Goal: Task Accomplishment & Management: Complete application form

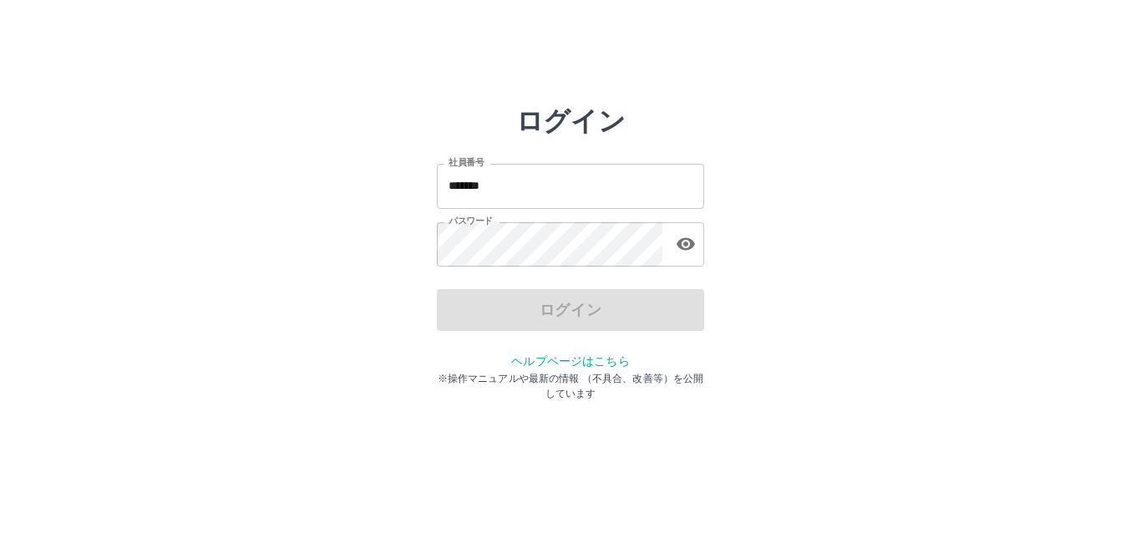
click at [542, 196] on input "*******" at bounding box center [570, 186] width 267 height 44
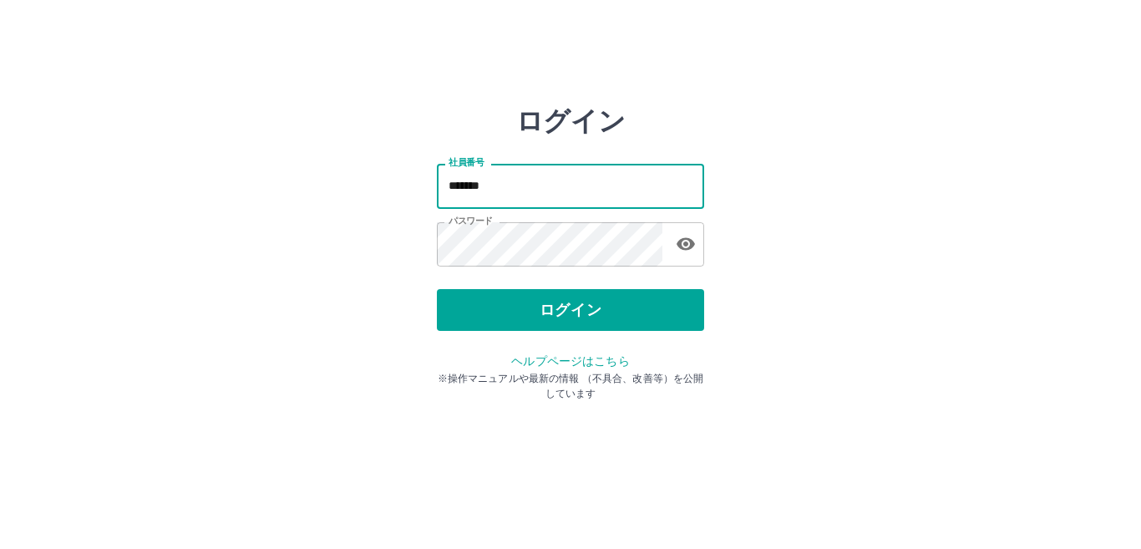
type input "*******"
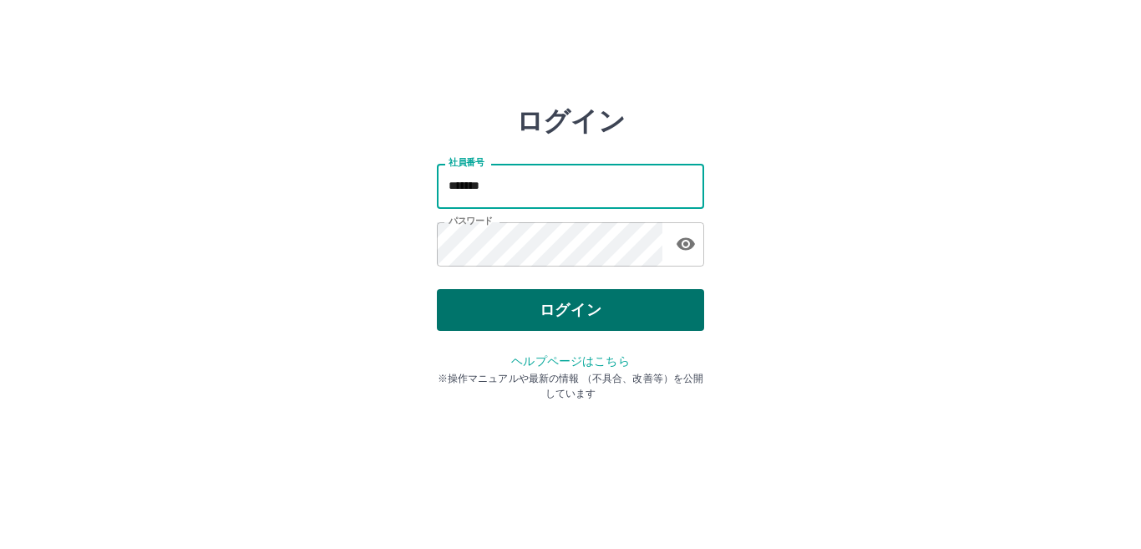
click at [546, 309] on button "ログイン" at bounding box center [570, 310] width 267 height 42
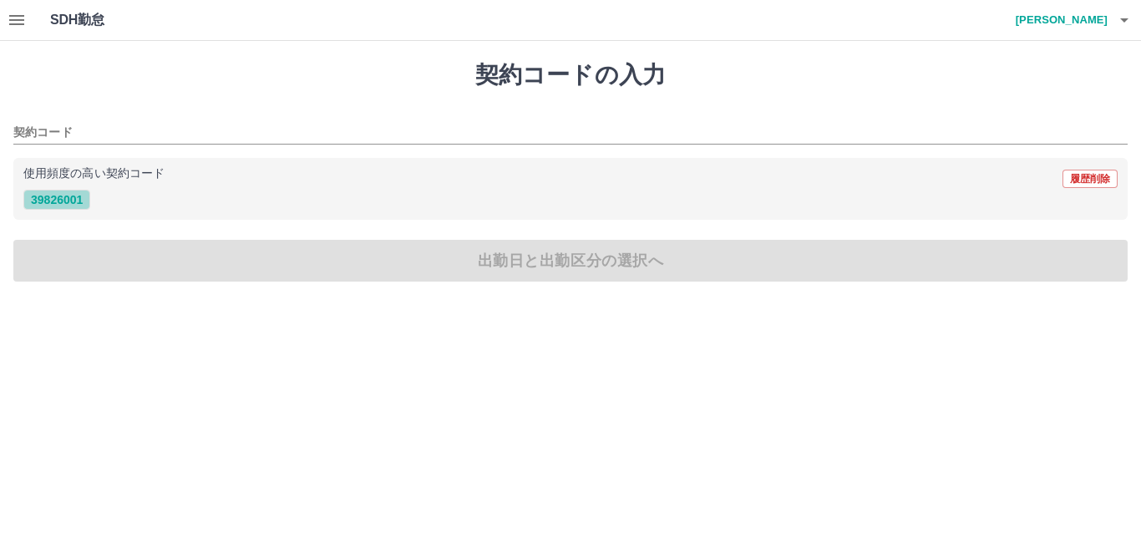
click at [55, 197] on button "39826001" at bounding box center [56, 200] width 67 height 20
type input "********"
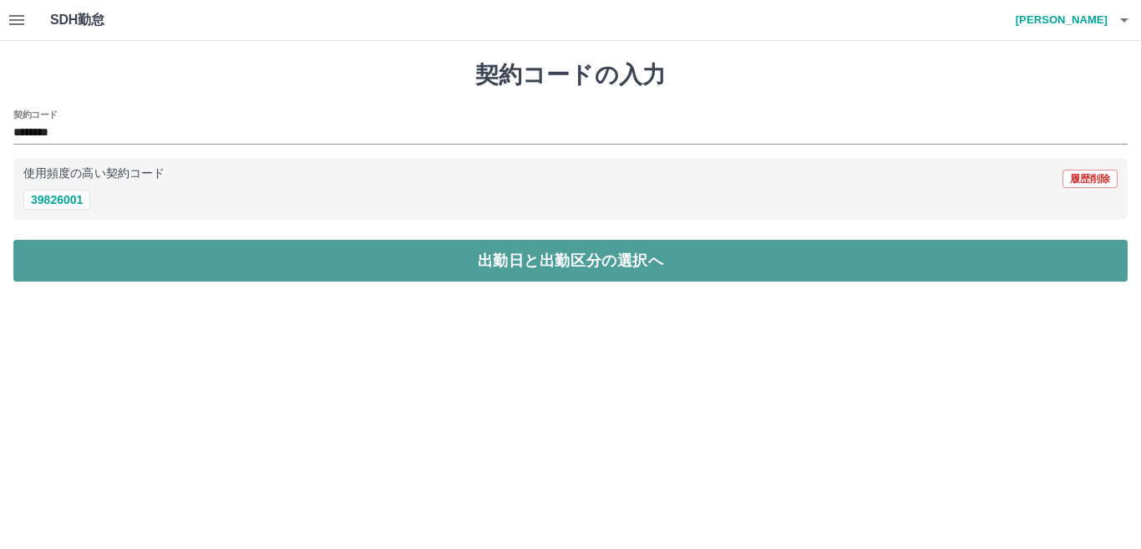
click at [52, 260] on button "出勤日と出勤区分の選択へ" at bounding box center [570, 261] width 1115 height 42
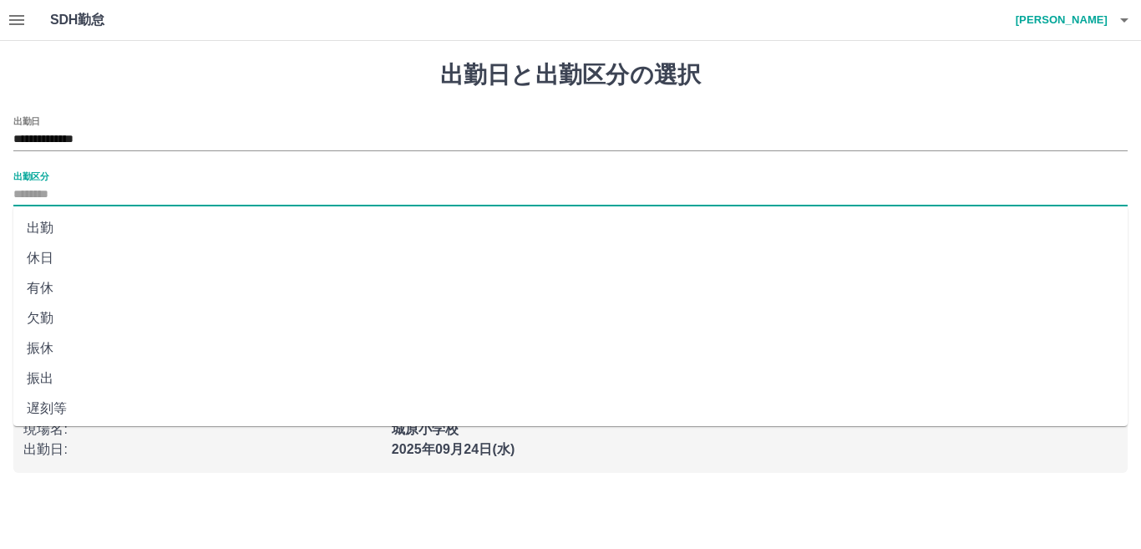
click at [70, 188] on input "出勤区分" at bounding box center [570, 195] width 1115 height 21
click at [55, 231] on li "出勤" at bounding box center [570, 228] width 1115 height 30
type input "**"
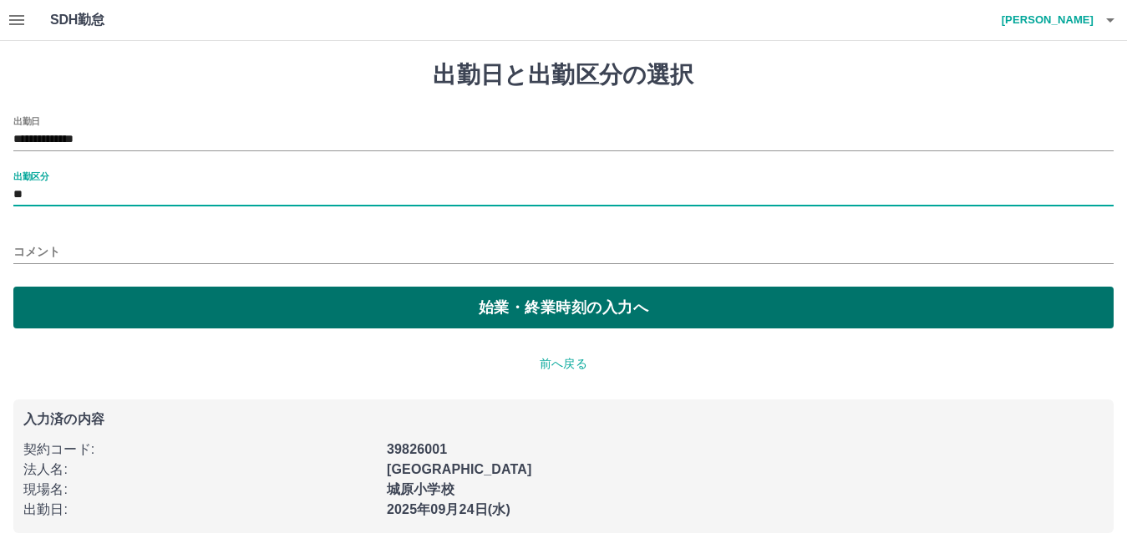
click at [60, 305] on button "始業・終業時刻の入力へ" at bounding box center [563, 308] width 1101 height 42
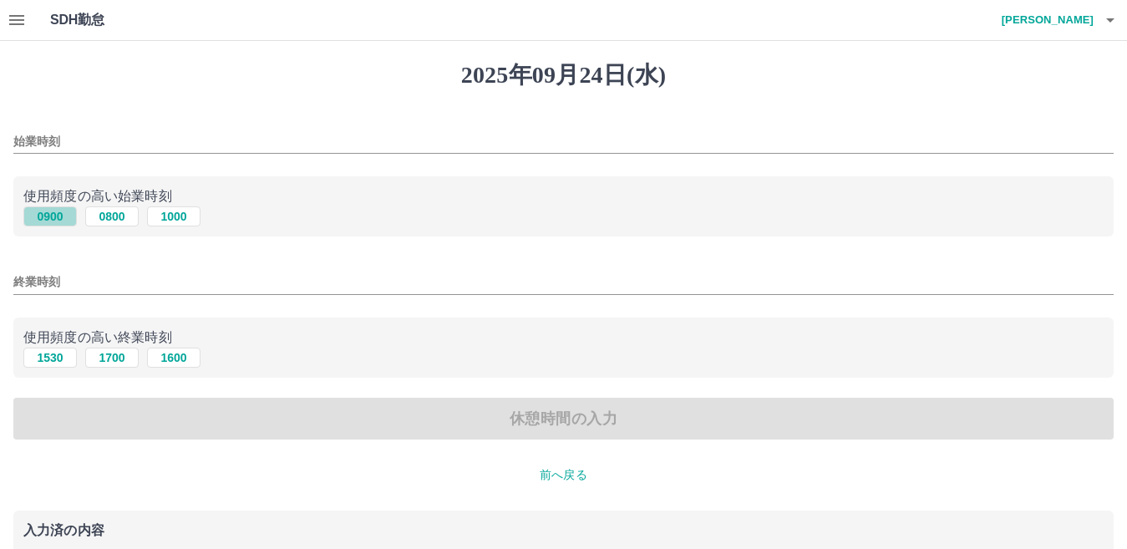
click at [59, 216] on button "0900" at bounding box center [49, 216] width 53 height 20
type input "****"
click at [62, 363] on button "1530" at bounding box center [49, 358] width 53 height 20
type input "****"
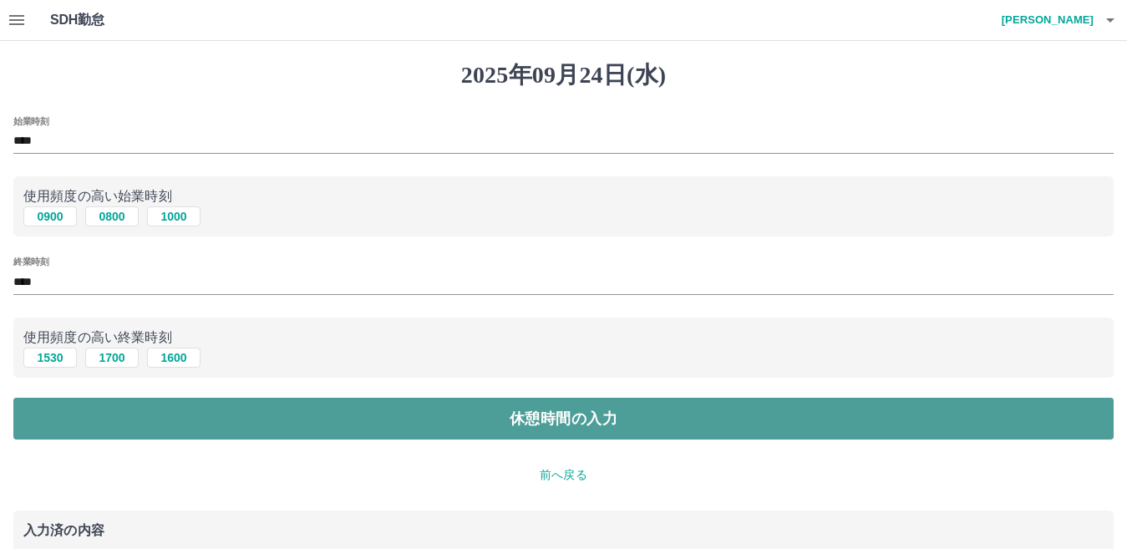
click at [82, 431] on button "休憩時間の入力" at bounding box center [563, 419] width 1101 height 42
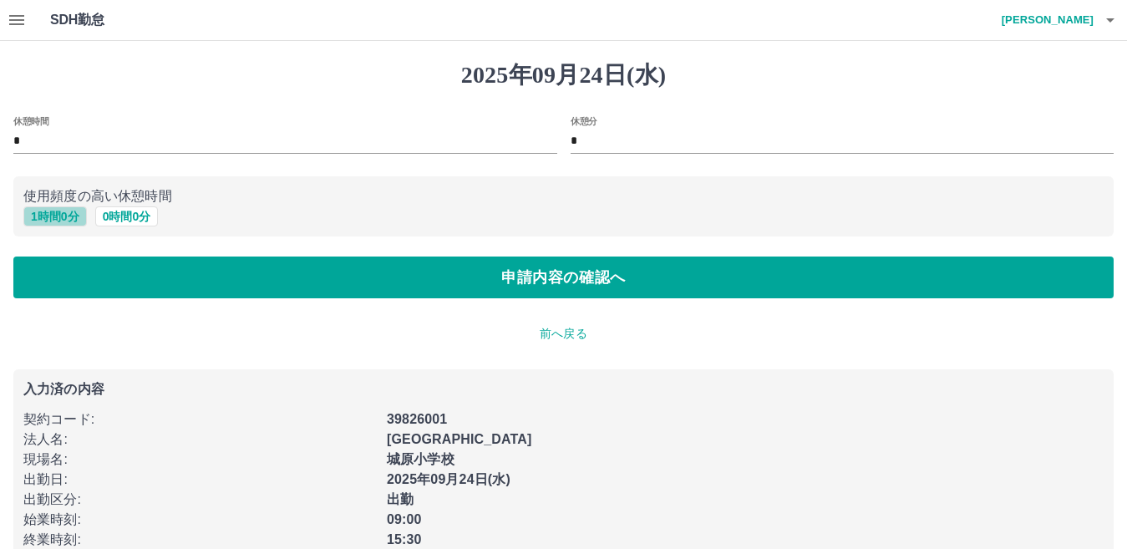
click at [56, 216] on button "1 時間 0 分" at bounding box center [55, 216] width 64 height 20
type input "*"
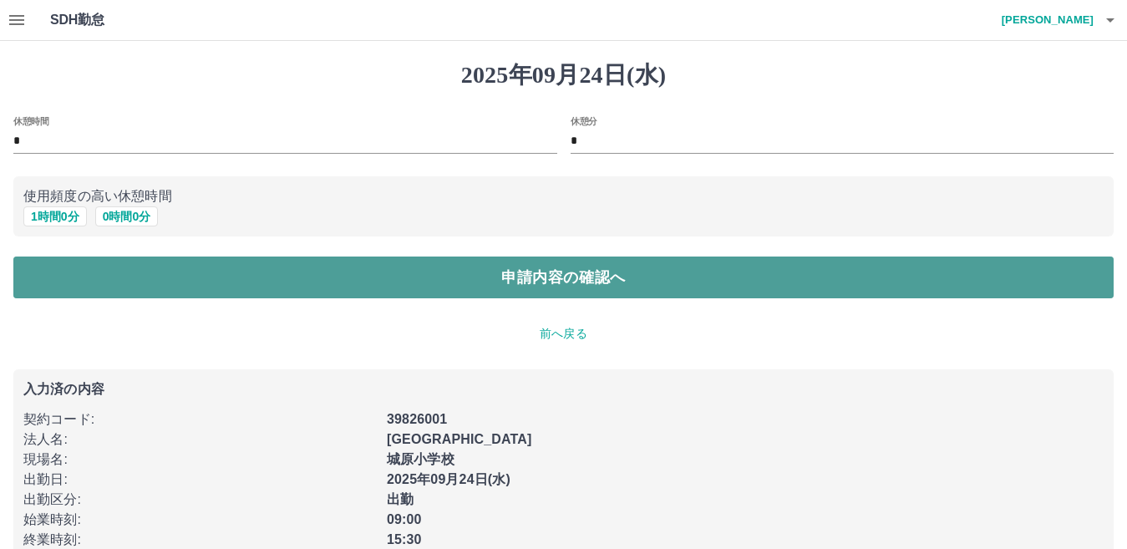
click at [57, 265] on button "申請内容の確認へ" at bounding box center [563, 278] width 1101 height 42
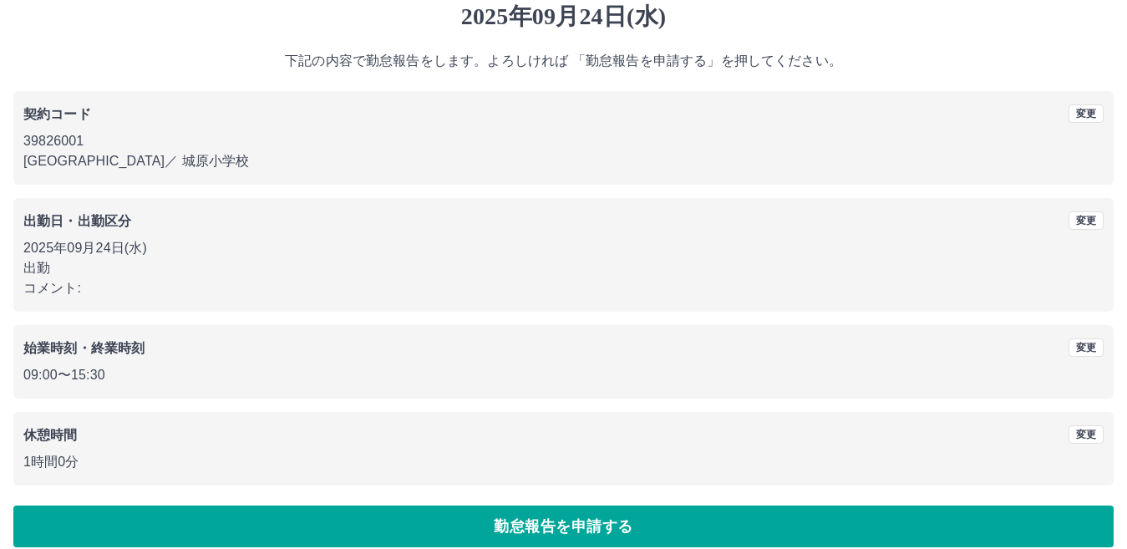
scroll to position [77, 0]
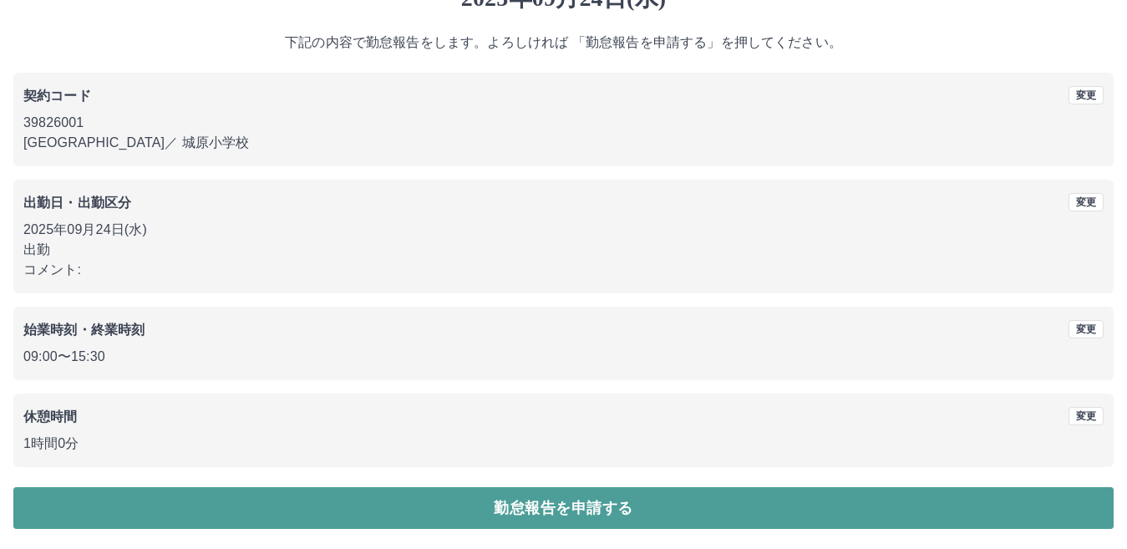
click at [994, 496] on button "勤怠報告を申請する" at bounding box center [563, 508] width 1101 height 42
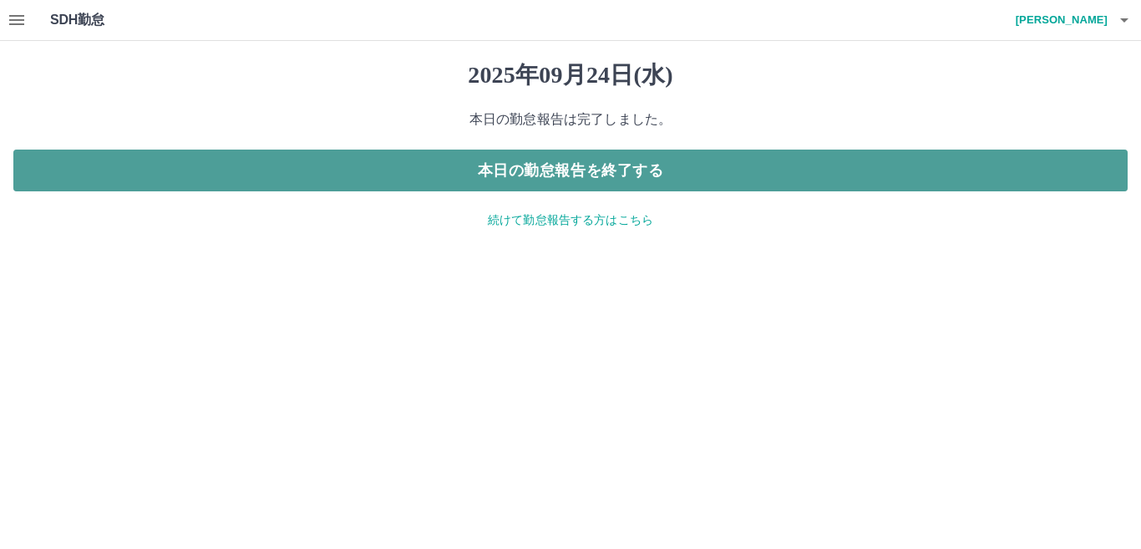
click at [1065, 153] on button "本日の勤怠報告を終了する" at bounding box center [570, 171] width 1115 height 42
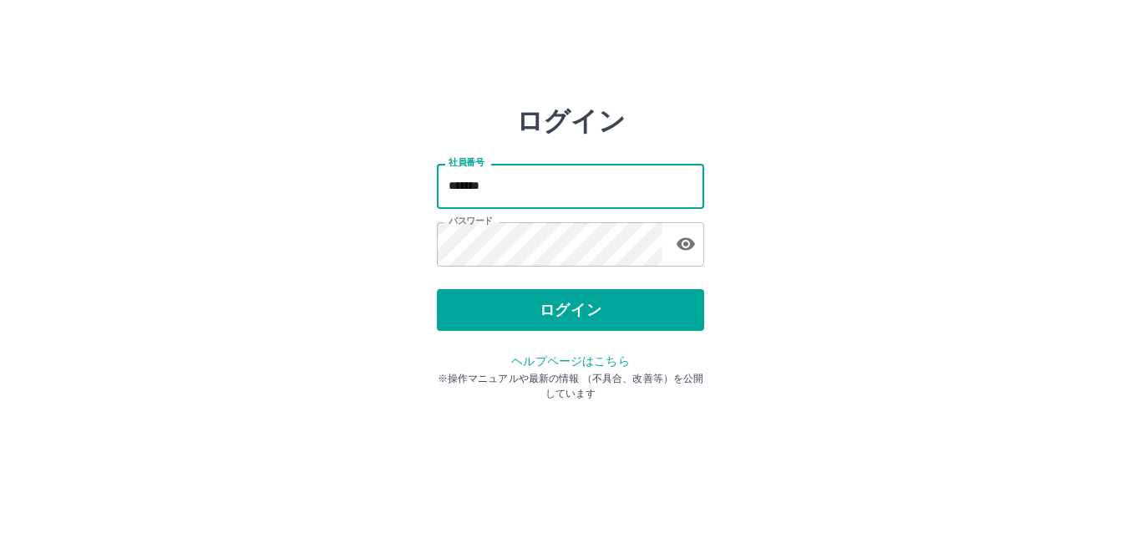
click at [608, 196] on input "*******" at bounding box center [570, 186] width 267 height 44
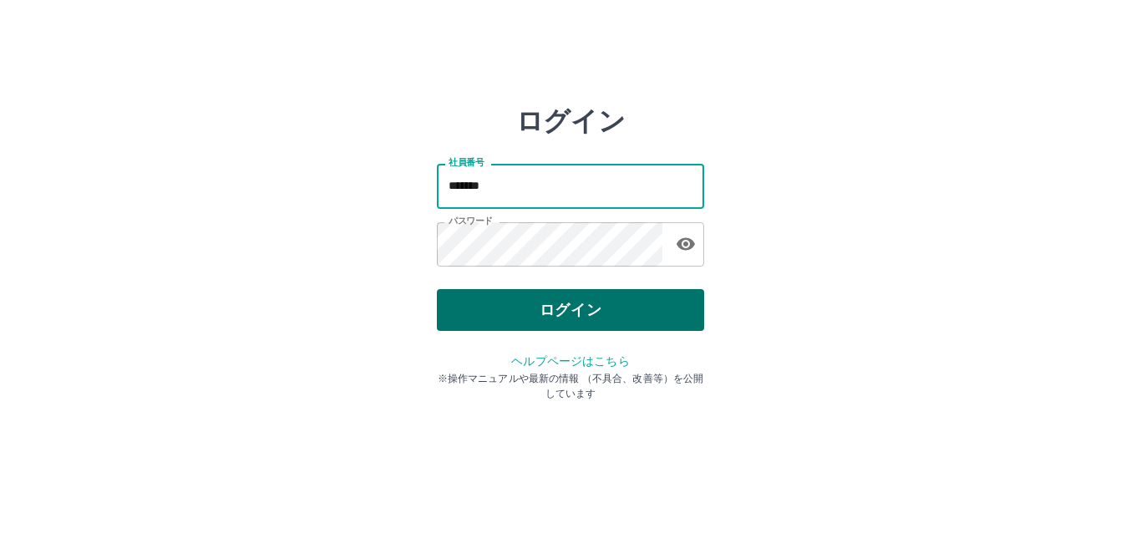
type input "*******"
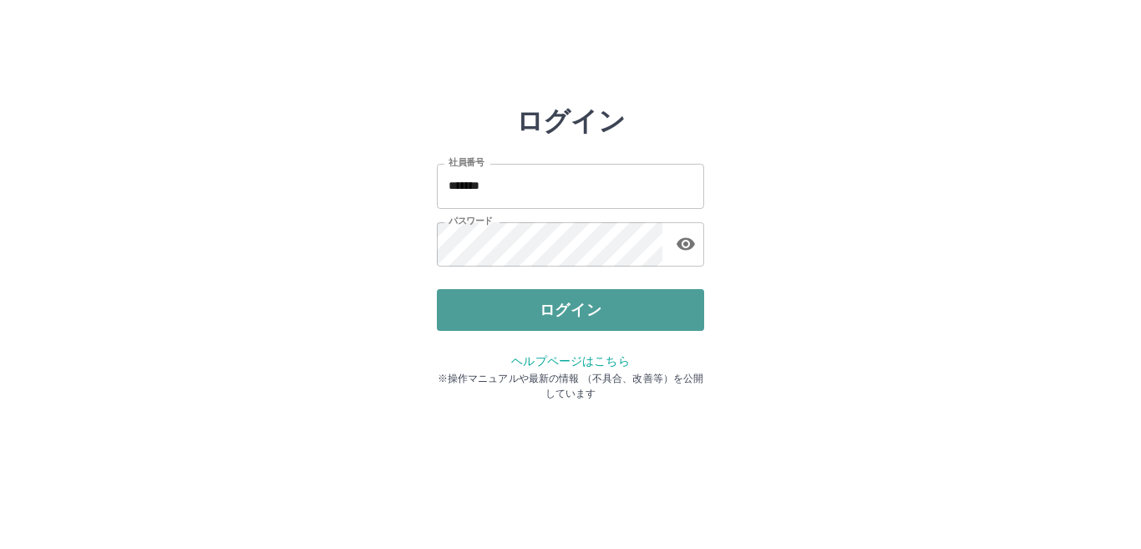
click at [635, 309] on button "ログイン" at bounding box center [570, 310] width 267 height 42
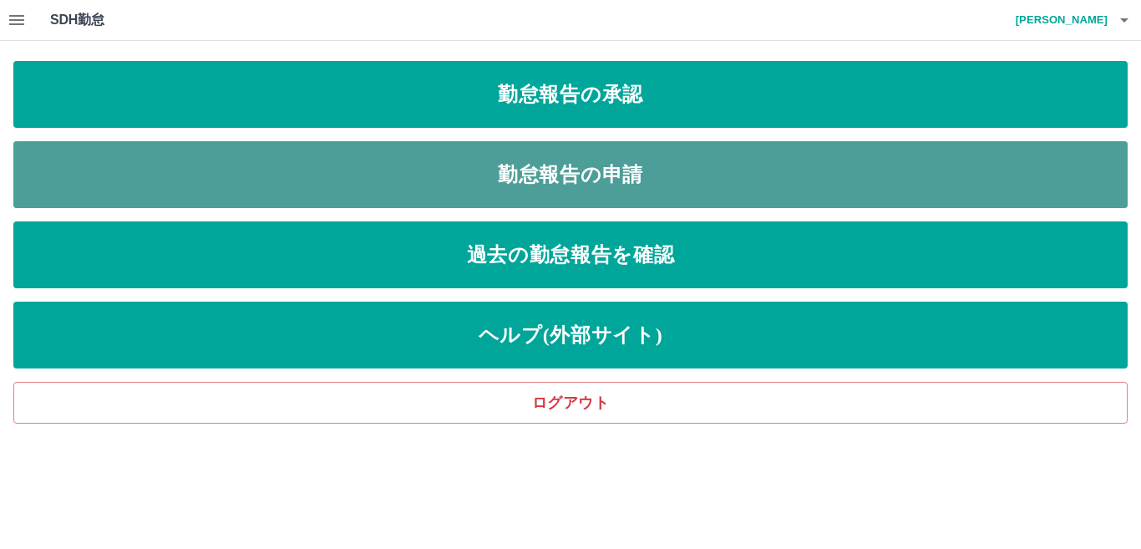
click at [455, 171] on link "勤怠報告の申請" at bounding box center [570, 174] width 1115 height 67
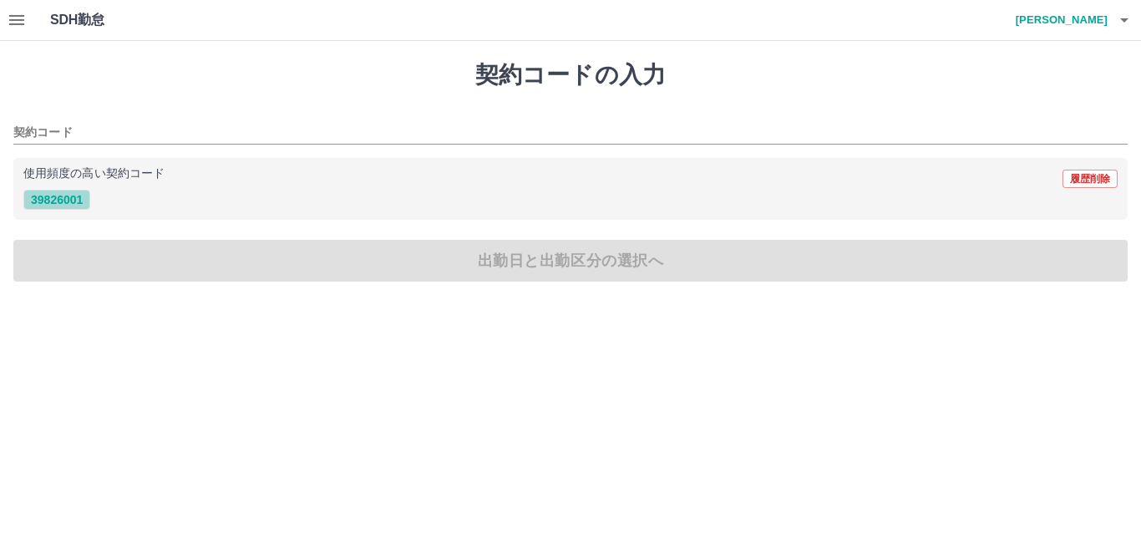
click at [46, 204] on button "39826001" at bounding box center [56, 200] width 67 height 20
type input "********"
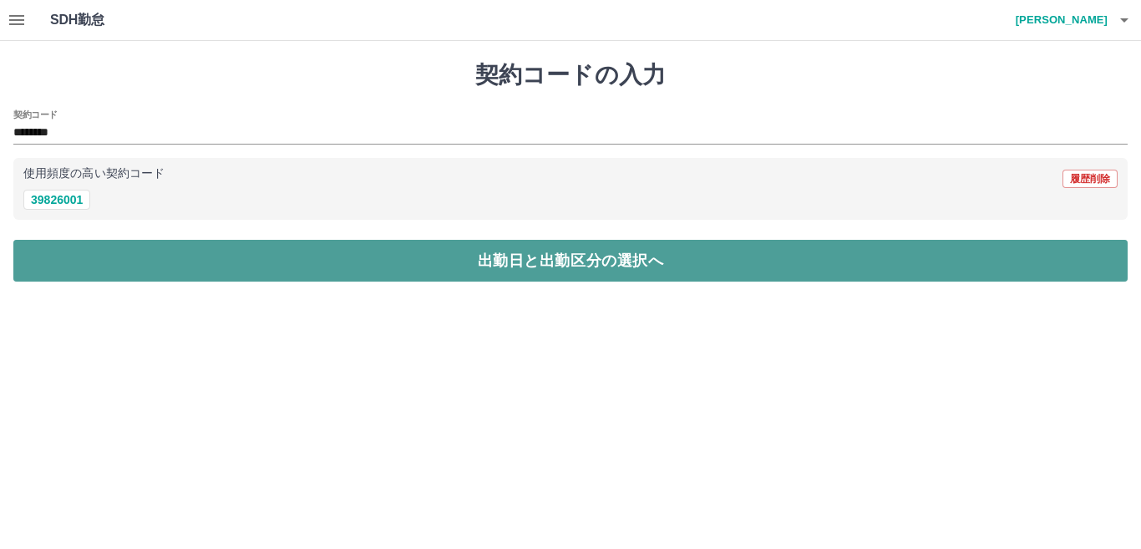
click at [54, 257] on button "出勤日と出勤区分の選択へ" at bounding box center [570, 261] width 1115 height 42
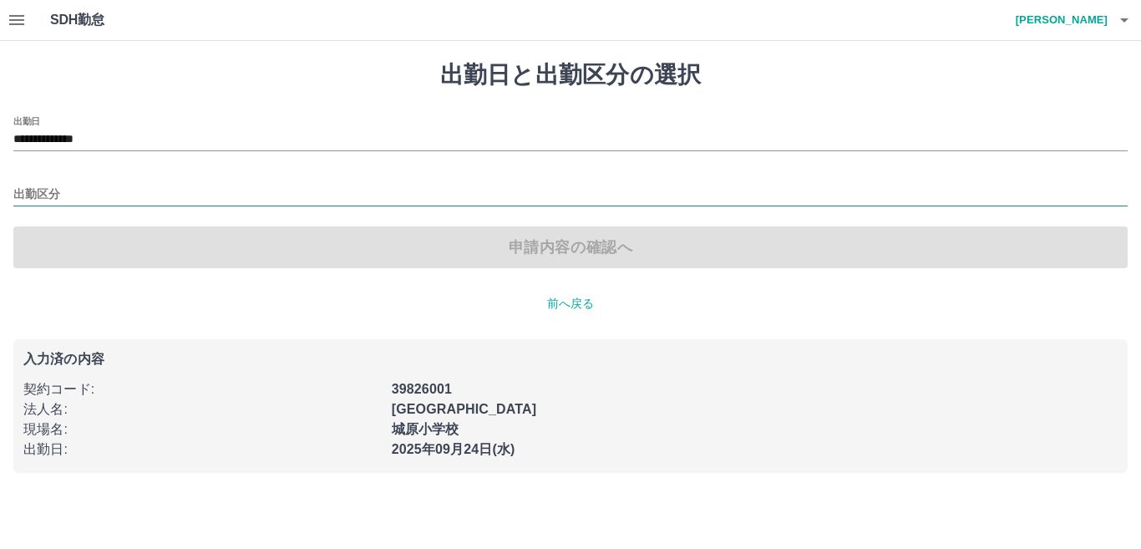
click at [33, 199] on input "出勤区分" at bounding box center [570, 195] width 1115 height 21
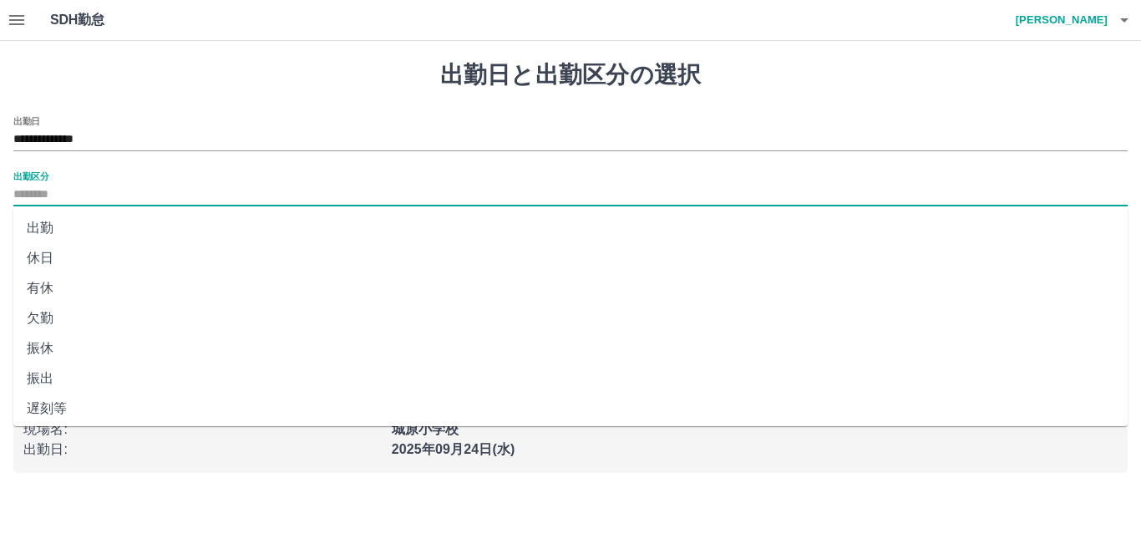
click at [38, 224] on li "出勤" at bounding box center [570, 228] width 1115 height 30
type input "**"
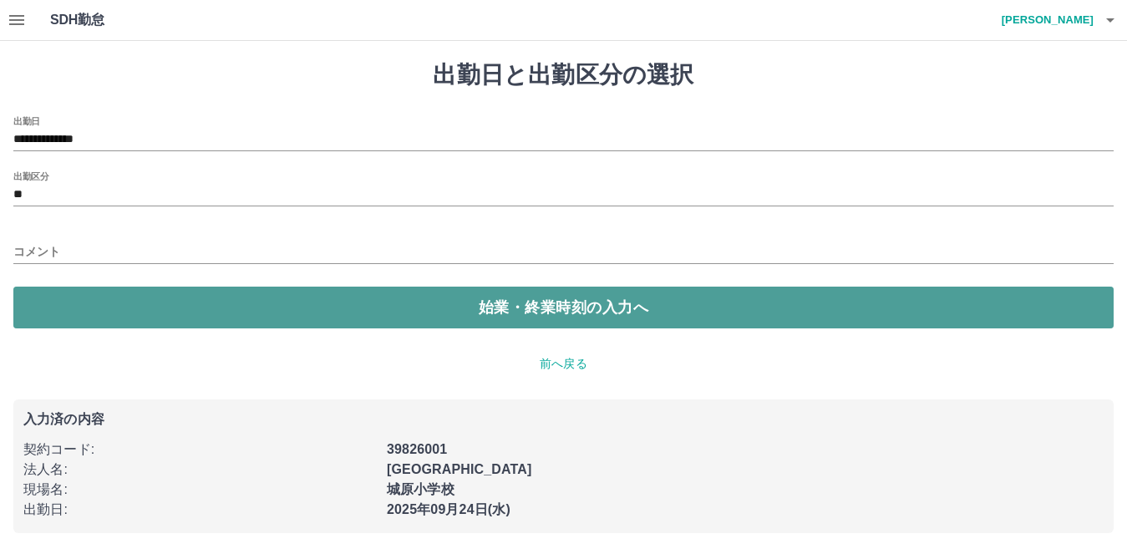
click at [40, 308] on button "始業・終業時刻の入力へ" at bounding box center [563, 308] width 1101 height 42
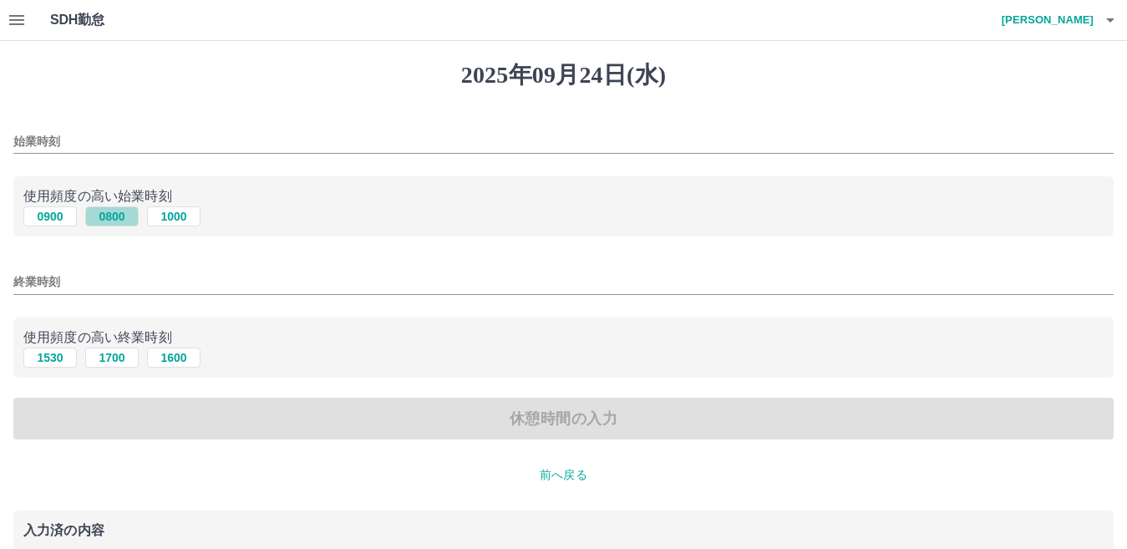
click at [115, 214] on button "0800" at bounding box center [111, 216] width 53 height 20
type input "****"
click at [111, 359] on button "1700" at bounding box center [111, 358] width 53 height 20
type input "****"
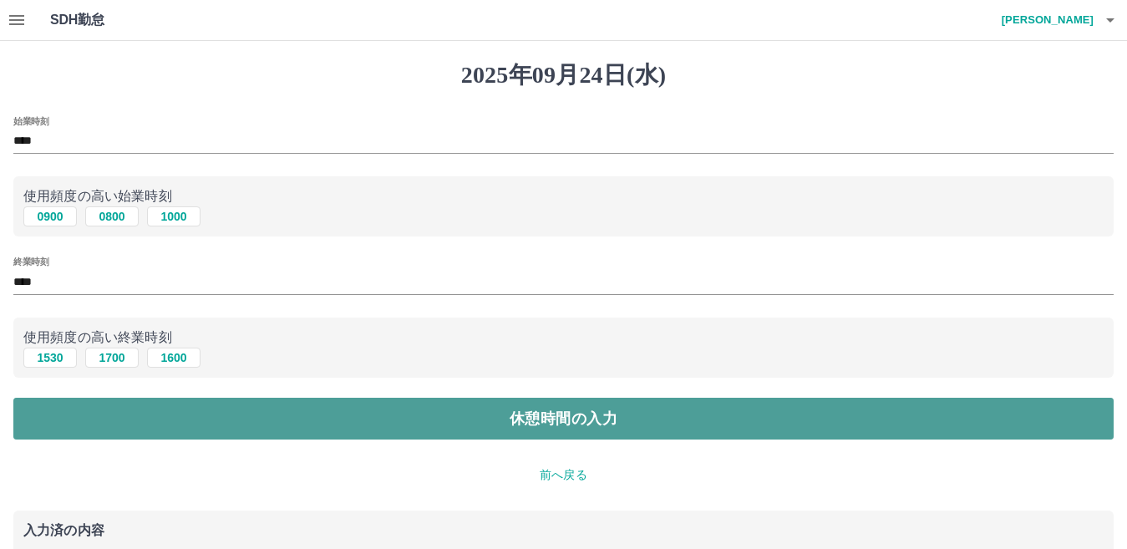
click at [102, 423] on button "休憩時間の入力" at bounding box center [563, 419] width 1101 height 42
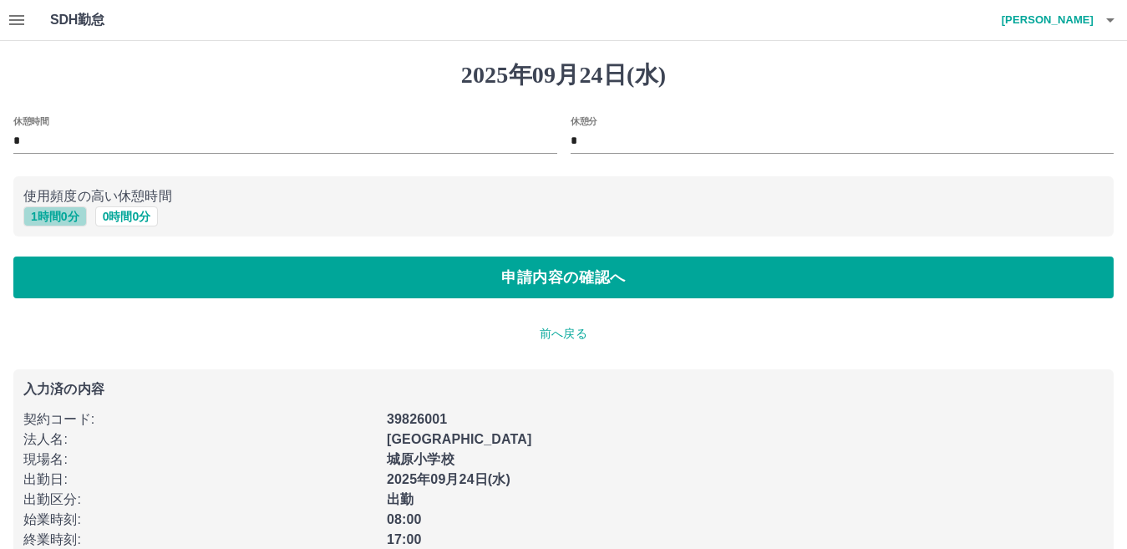
click at [54, 211] on button "1 時間 0 分" at bounding box center [55, 216] width 64 height 20
type input "*"
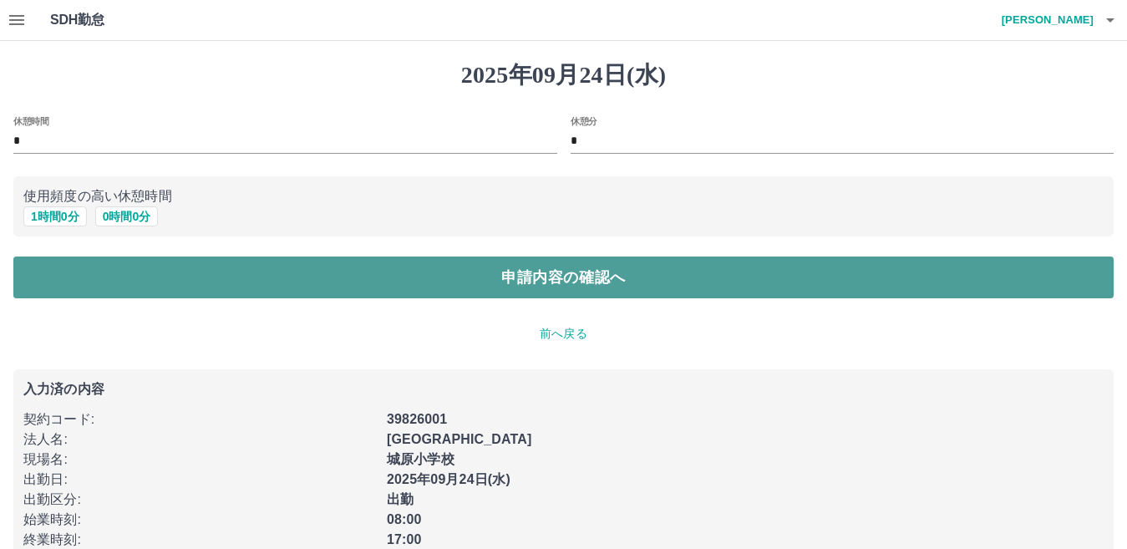
click at [51, 265] on button "申請内容の確認へ" at bounding box center [563, 278] width 1101 height 42
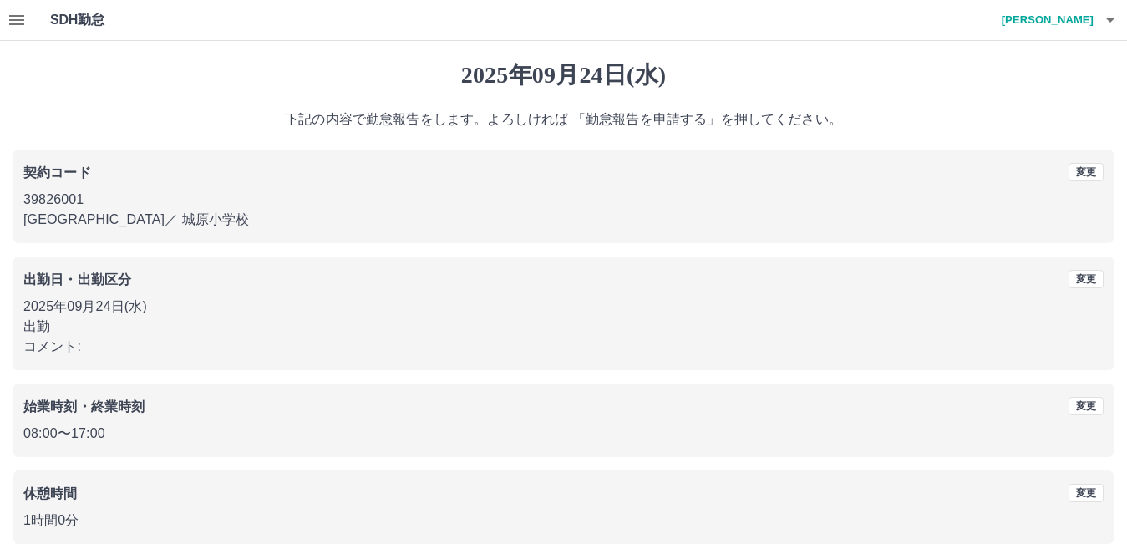
scroll to position [77, 0]
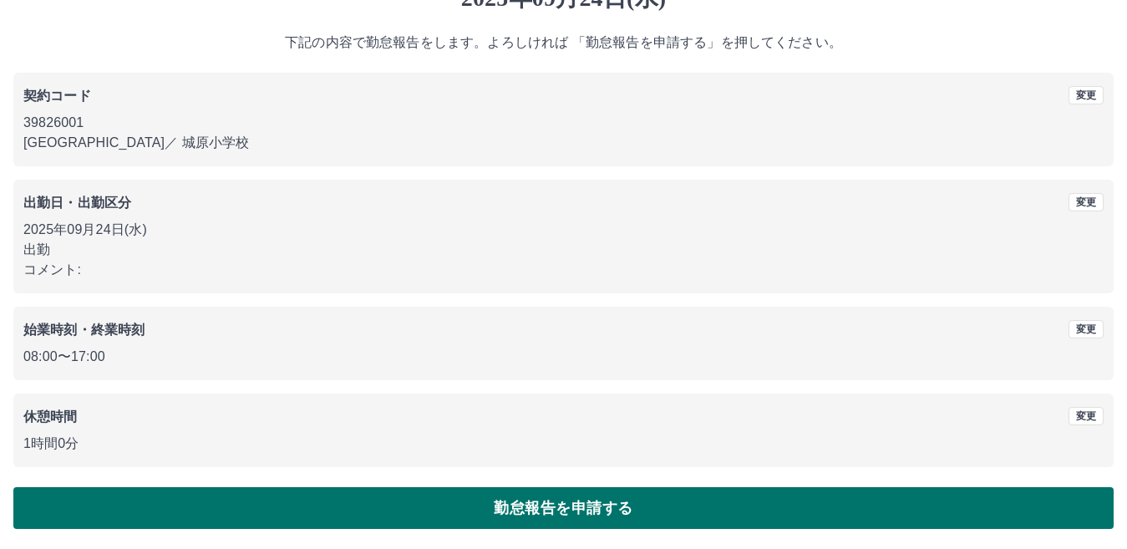
click at [342, 504] on button "勤怠報告を申請する" at bounding box center [563, 508] width 1101 height 42
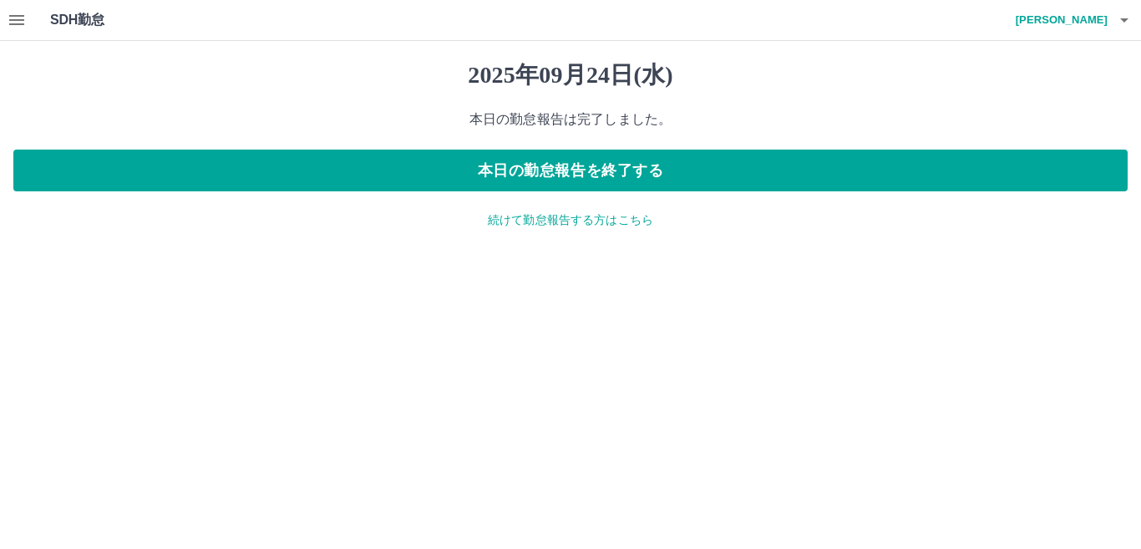
click at [617, 224] on p "続けて勤怠報告する方はこちら" at bounding box center [570, 220] width 1115 height 18
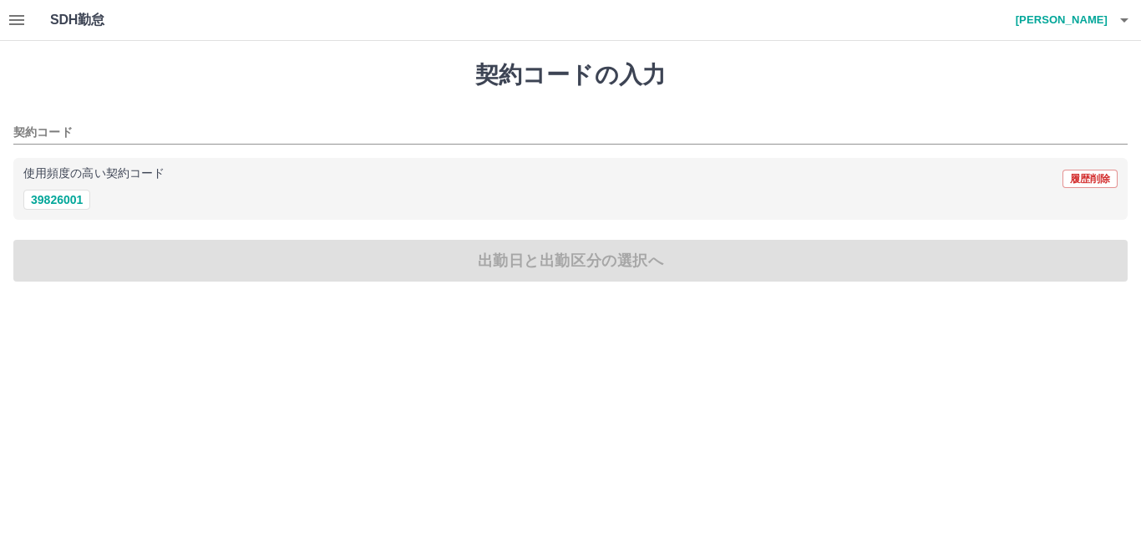
click at [1123, 13] on icon "button" at bounding box center [1125, 20] width 20 height 20
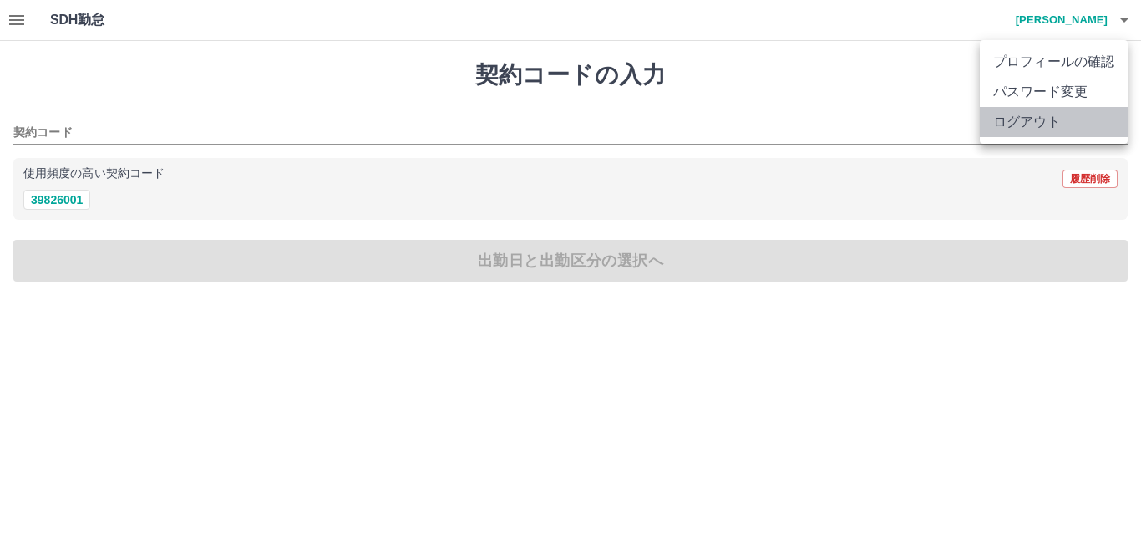
click at [1072, 122] on li "ログアウト" at bounding box center [1054, 122] width 148 height 30
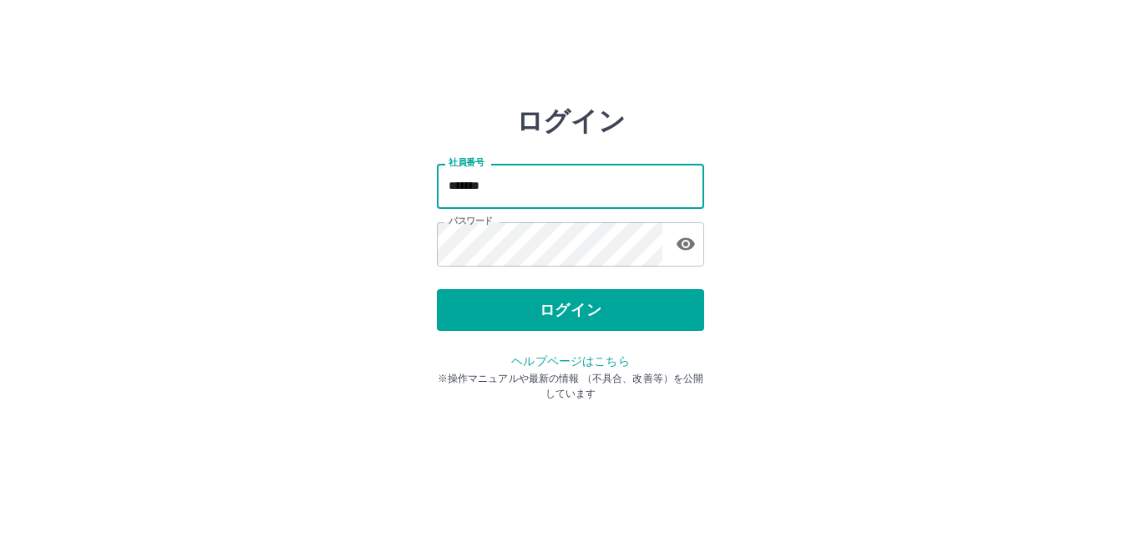
click at [594, 194] on input "*******" at bounding box center [570, 186] width 267 height 44
type input "*******"
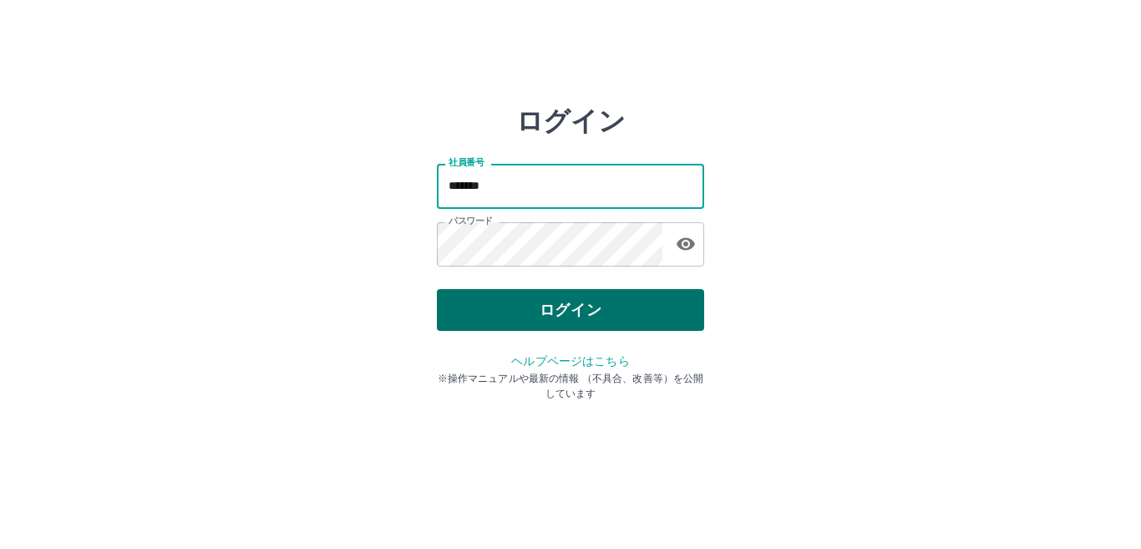
click at [658, 320] on button "ログイン" at bounding box center [570, 310] width 267 height 42
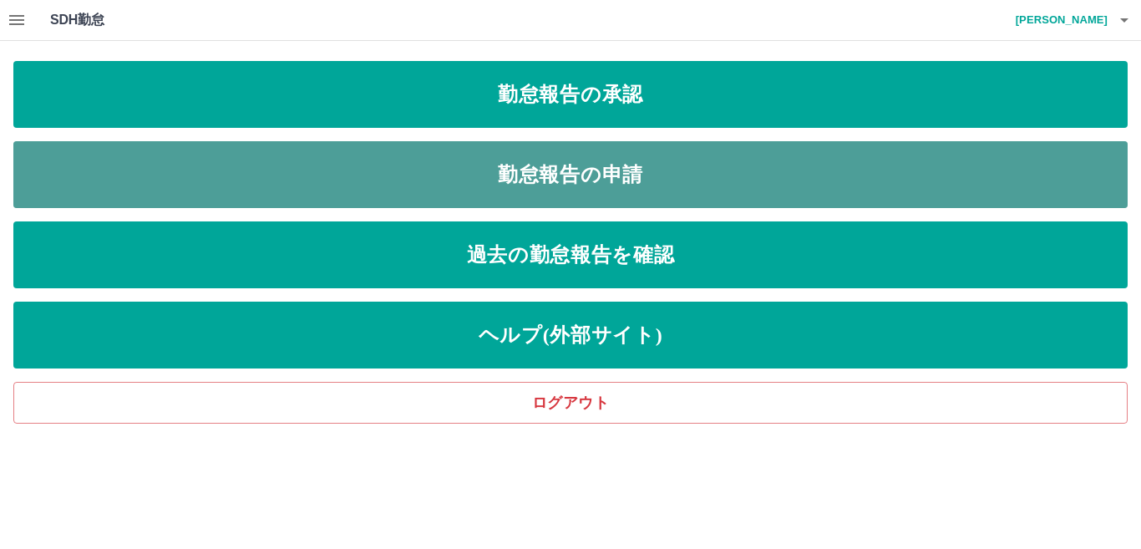
click at [226, 204] on link "勤怠報告の申請" at bounding box center [570, 174] width 1115 height 67
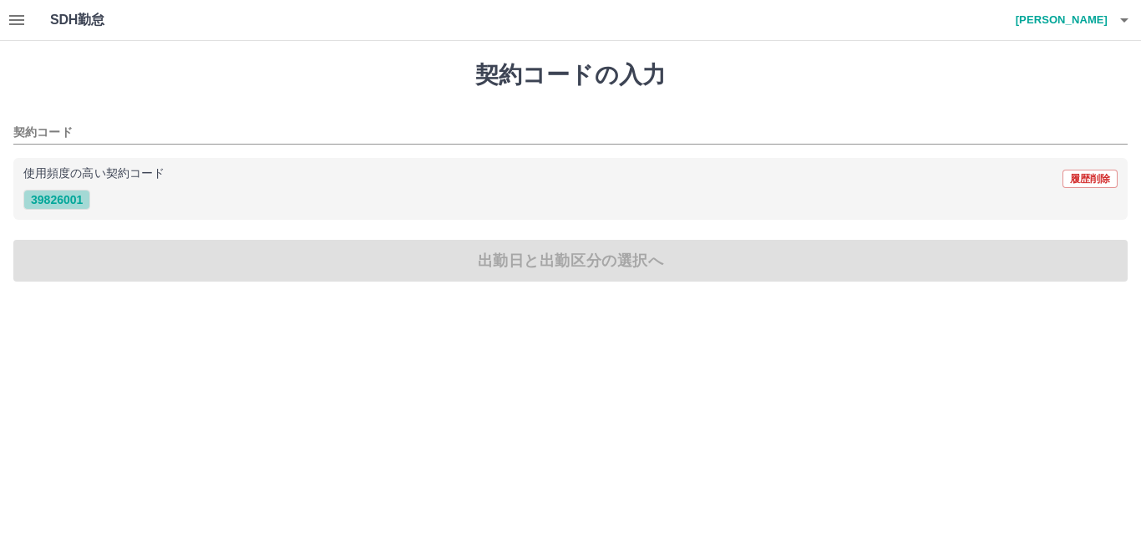
click at [47, 200] on button "39826001" at bounding box center [56, 200] width 67 height 20
type input "********"
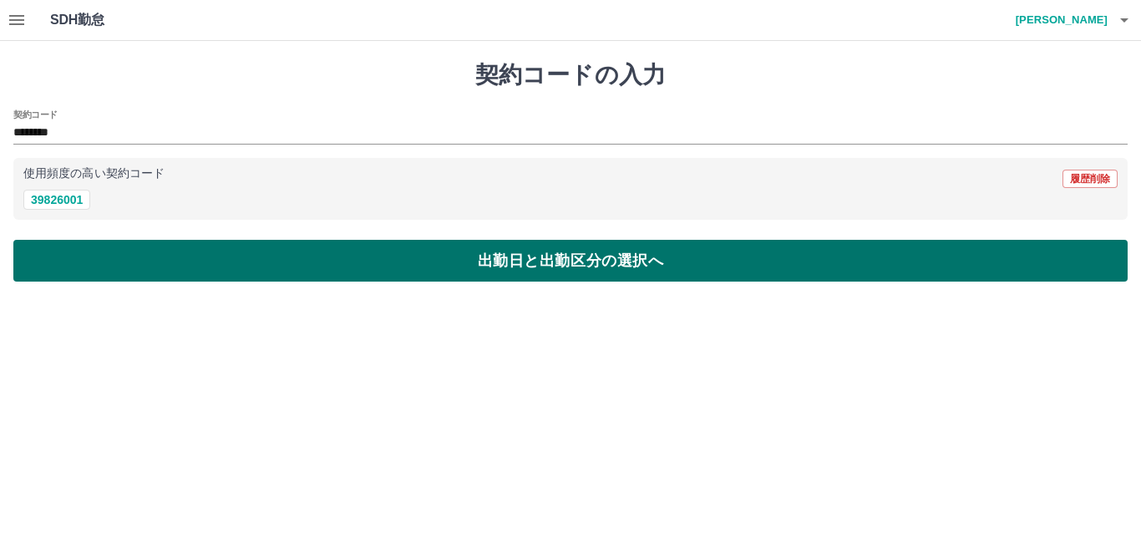
click at [58, 256] on button "出勤日と出勤区分の選択へ" at bounding box center [570, 261] width 1115 height 42
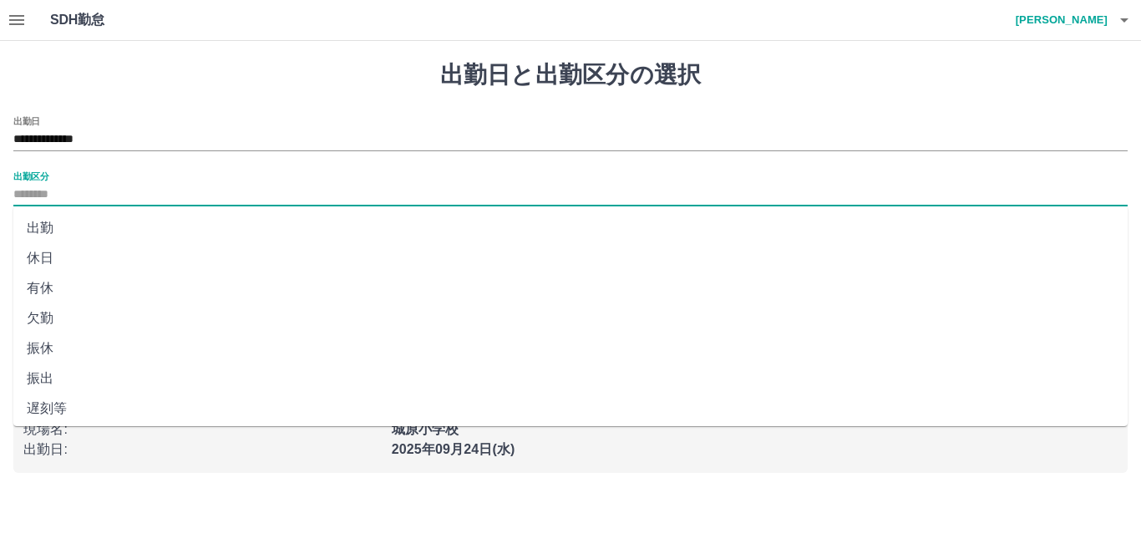
click at [43, 196] on input "出勤区分" at bounding box center [570, 195] width 1115 height 21
click at [46, 226] on li "出勤" at bounding box center [570, 228] width 1115 height 30
type input "**"
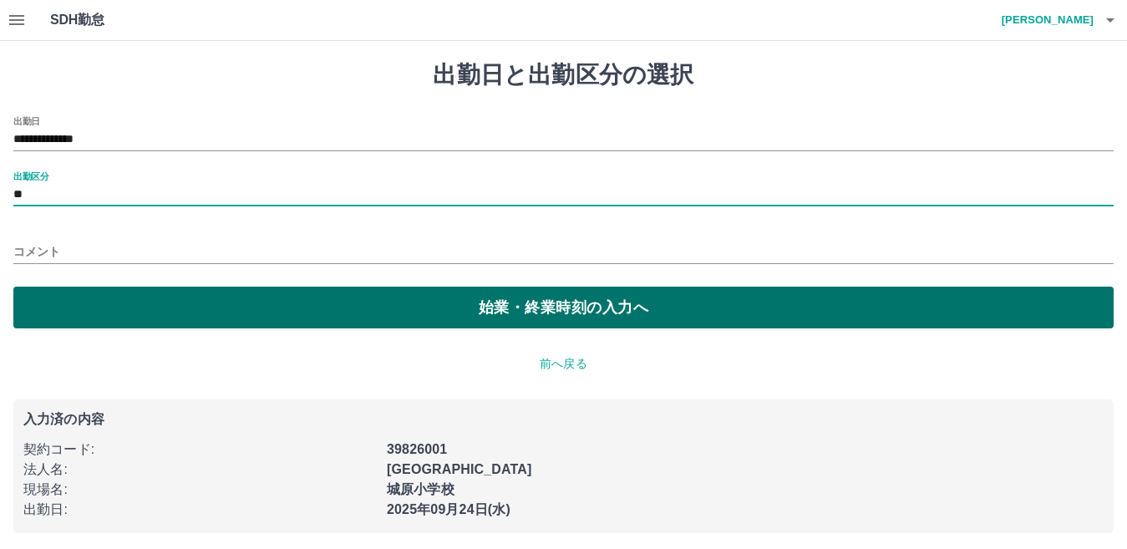
click at [53, 296] on button "始業・終業時刻の入力へ" at bounding box center [563, 308] width 1101 height 42
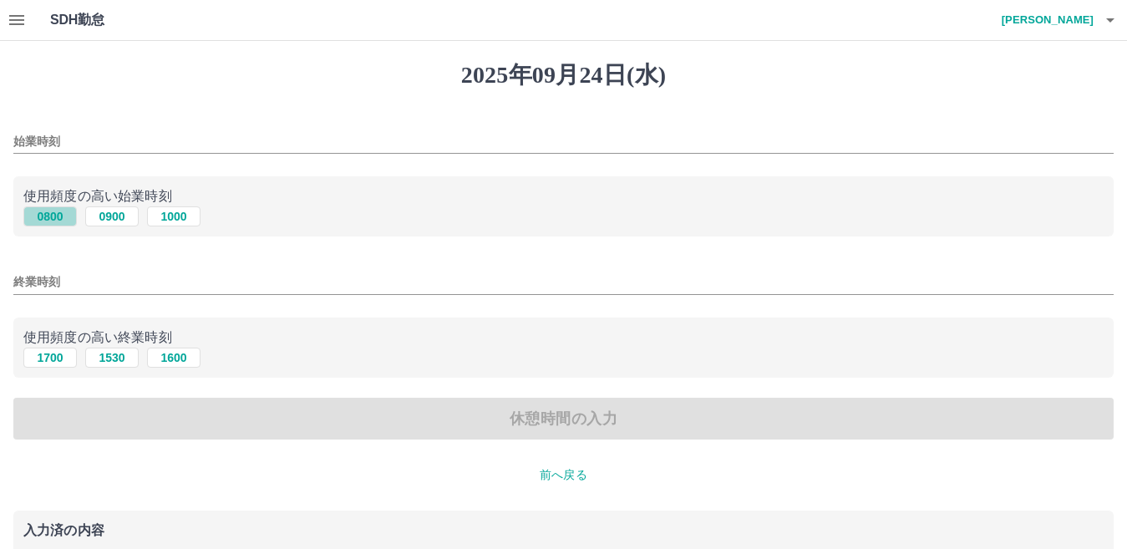
click at [45, 210] on button "0800" at bounding box center [49, 216] width 53 height 20
type input "****"
drag, startPoint x: 69, startPoint y: 358, endPoint x: 58, endPoint y: 419, distance: 61.1
click at [58, 419] on div "始業時刻 **** 使用頻度の高い始業時刻 0800 0900 1000 終業時刻 使用頻度の高い終業時刻 1700 1530 1600 休憩時間の入力" at bounding box center [563, 278] width 1101 height 324
click at [58, 419] on div "休憩時間の入力" at bounding box center [563, 419] width 1101 height 42
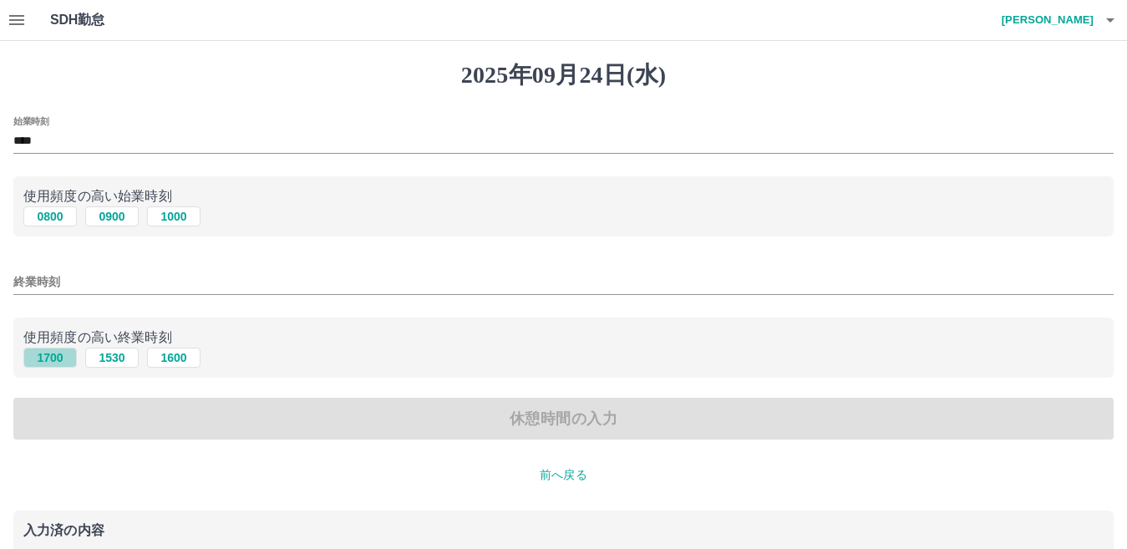
click at [48, 362] on button "1700" at bounding box center [49, 358] width 53 height 20
type input "****"
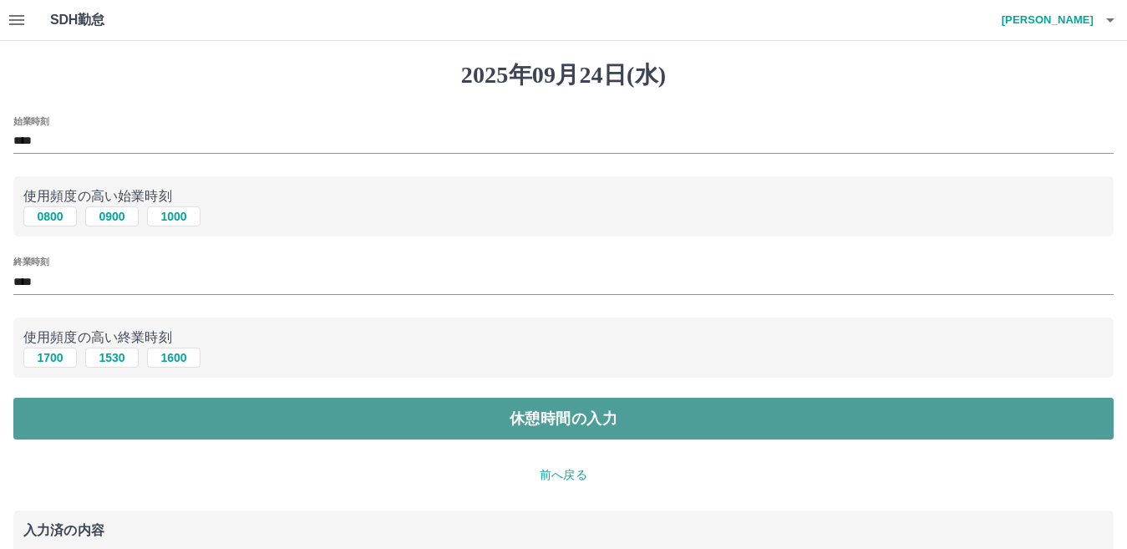
click at [54, 419] on button "休憩時間の入力" at bounding box center [563, 419] width 1101 height 42
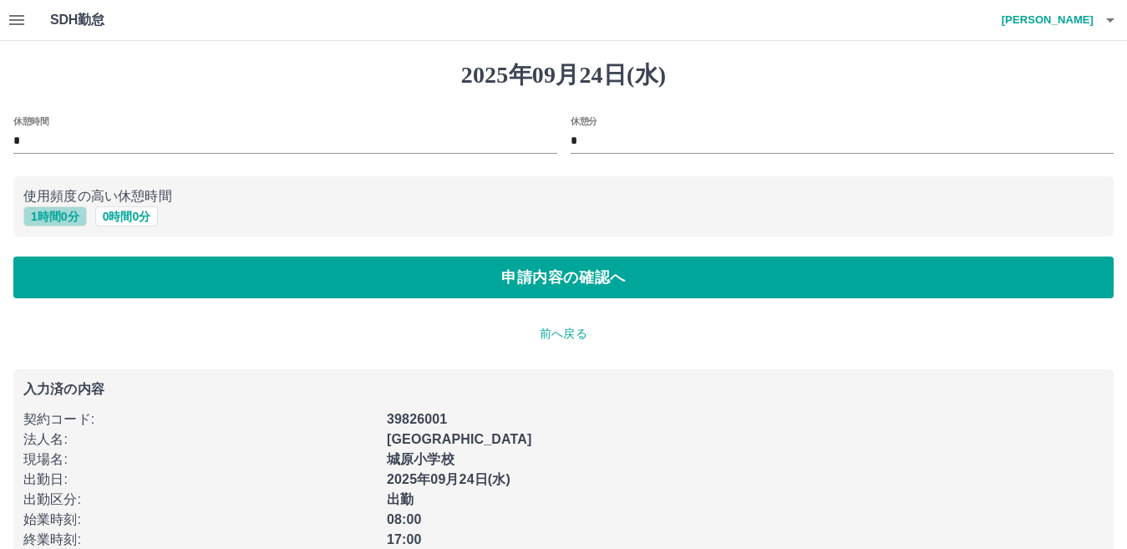
click at [66, 211] on button "1 時間 0 分" at bounding box center [55, 216] width 64 height 20
type input "*"
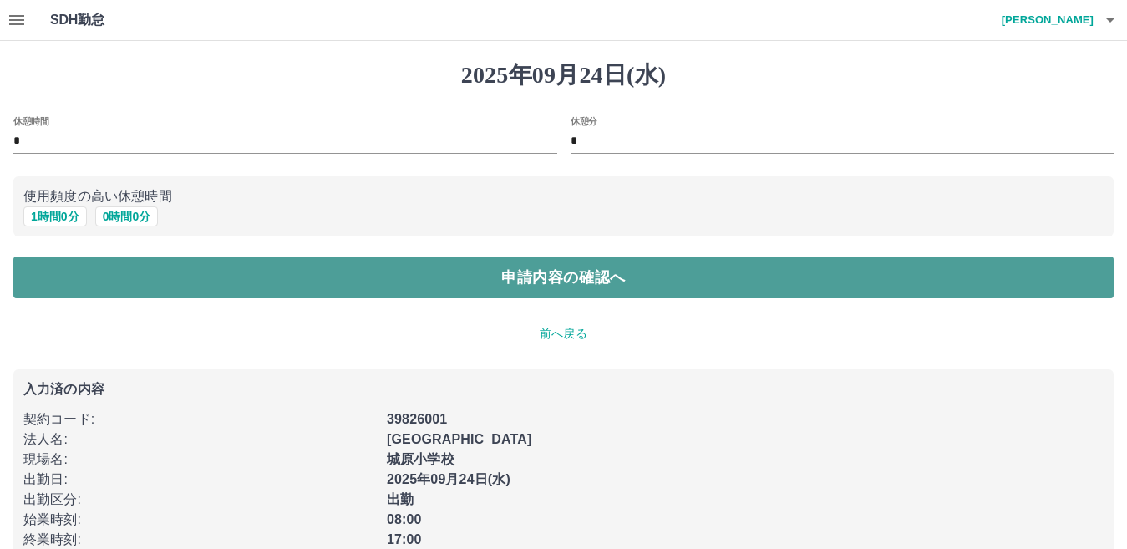
click at [65, 280] on button "申請内容の確認へ" at bounding box center [563, 278] width 1101 height 42
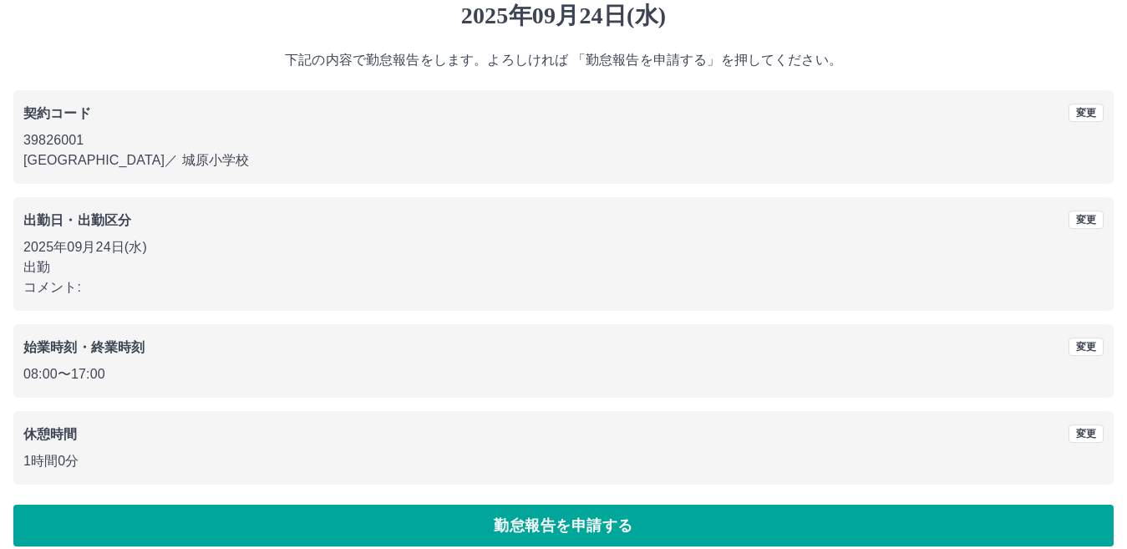
scroll to position [77, 0]
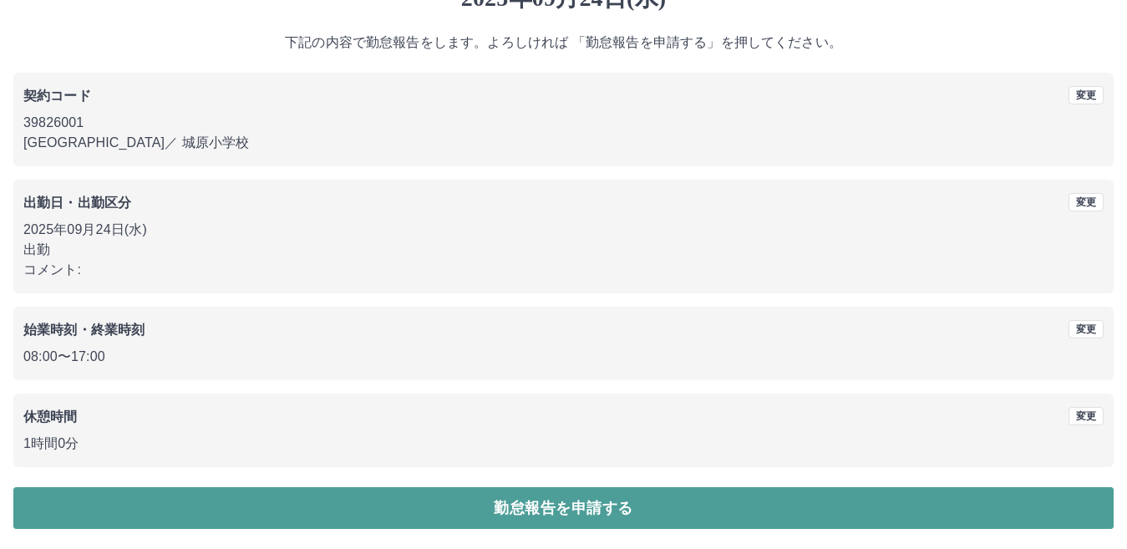
click at [207, 516] on button "勤怠報告を申請する" at bounding box center [563, 508] width 1101 height 42
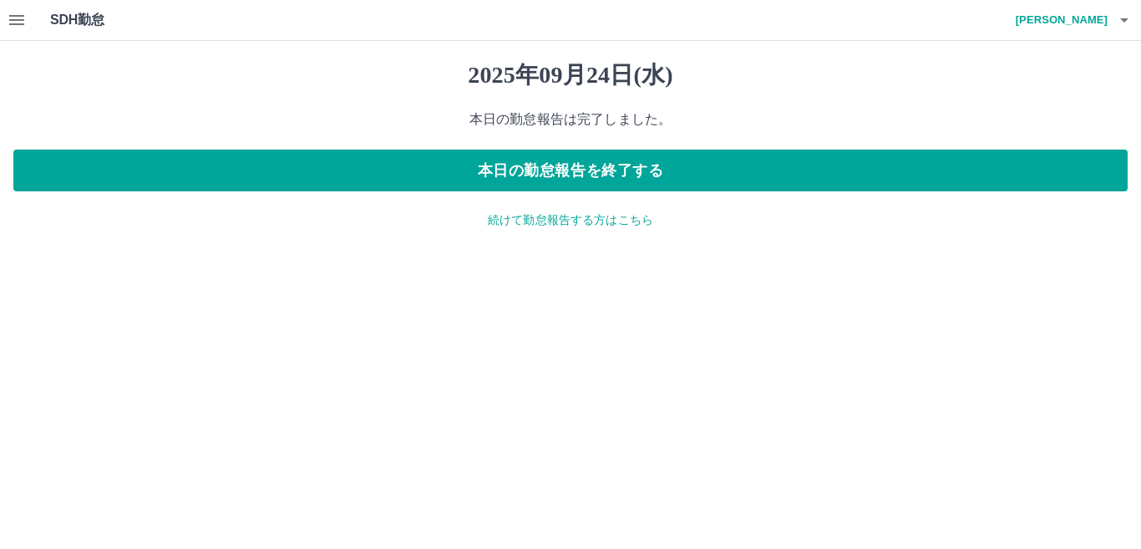
click at [1105, 24] on h4 "髙下　昌代" at bounding box center [1058, 20] width 100 height 40
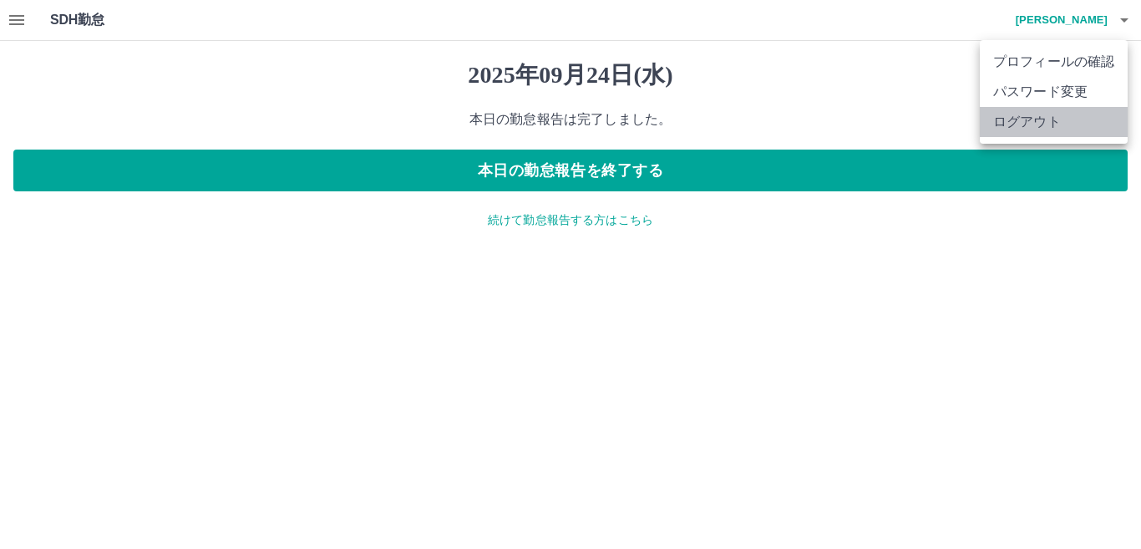
click at [1089, 123] on li "ログアウト" at bounding box center [1054, 122] width 148 height 30
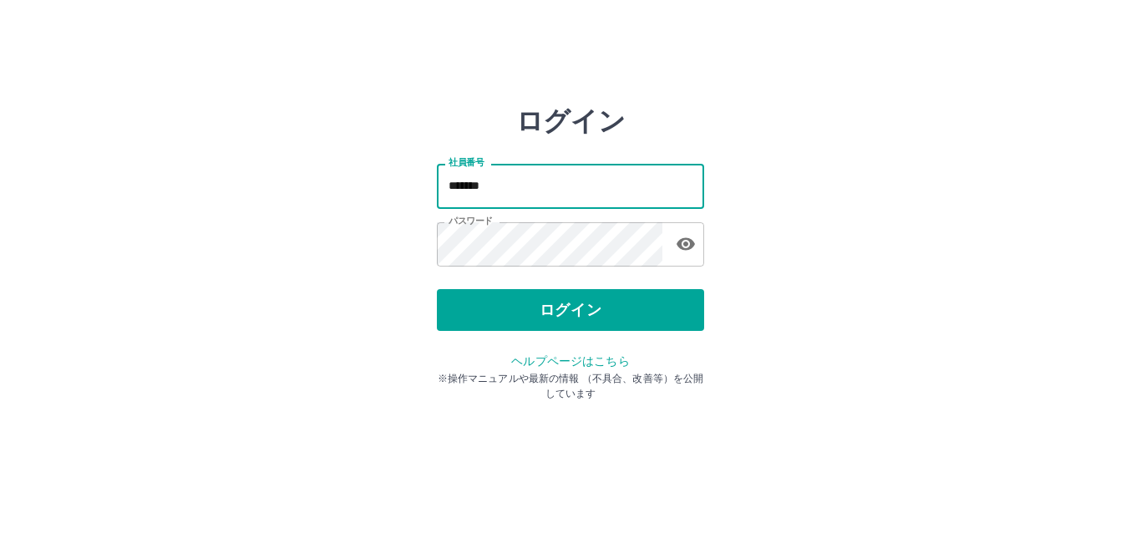
click at [592, 191] on input "*******" at bounding box center [570, 186] width 267 height 44
type input "*******"
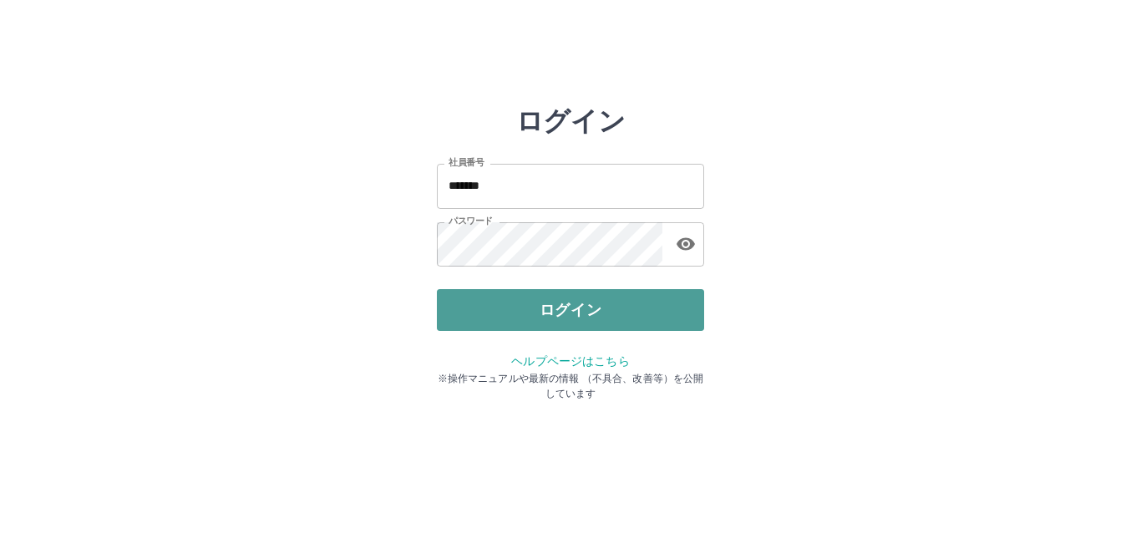
click at [653, 309] on button "ログイン" at bounding box center [570, 310] width 267 height 42
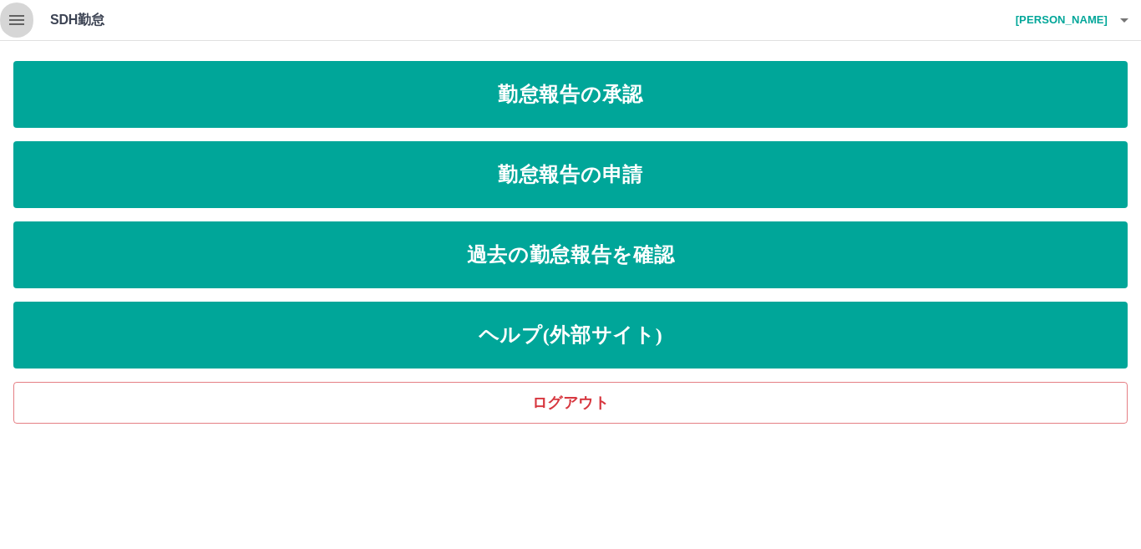
click at [22, 18] on icon "button" at bounding box center [17, 20] width 20 height 20
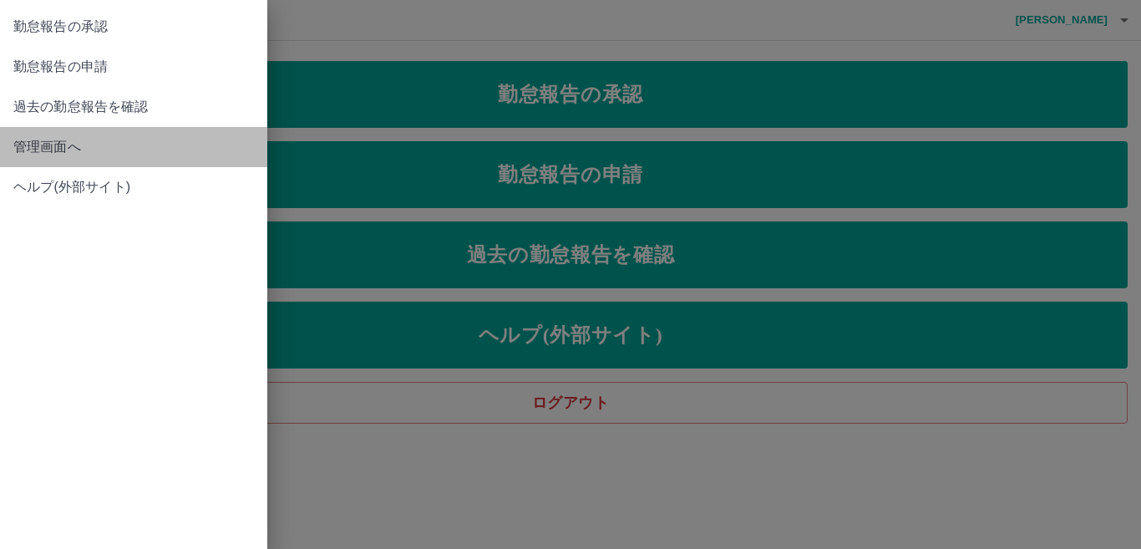
click at [26, 148] on span "管理画面へ" at bounding box center [133, 147] width 241 height 20
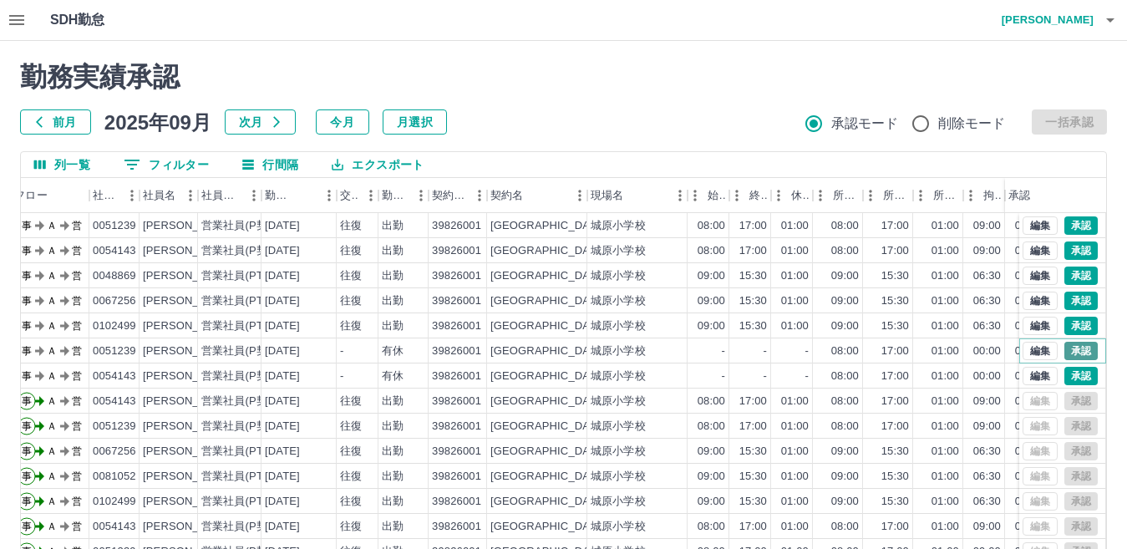
click at [1068, 352] on button "承認" at bounding box center [1081, 351] width 33 height 18
click at [1065, 375] on button "承認" at bounding box center [1081, 376] width 33 height 18
click at [1072, 223] on button "承認" at bounding box center [1081, 225] width 33 height 18
click at [1070, 248] on button "承認" at bounding box center [1081, 250] width 33 height 18
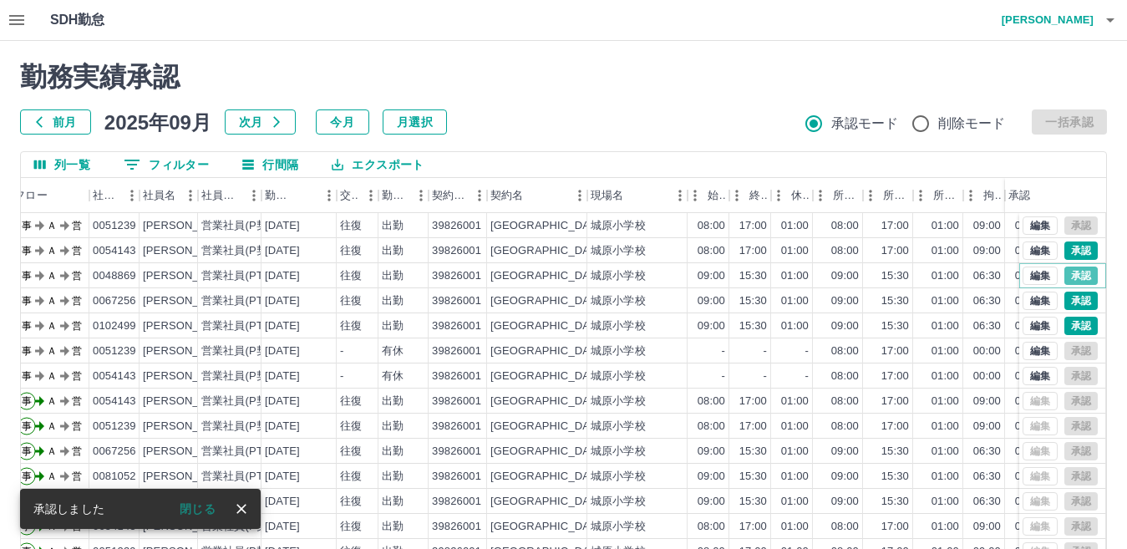
click at [1067, 276] on button "承認" at bounding box center [1081, 276] width 33 height 18
click at [1068, 302] on button "承認" at bounding box center [1081, 301] width 33 height 18
click at [1065, 324] on button "承認" at bounding box center [1081, 326] width 33 height 18
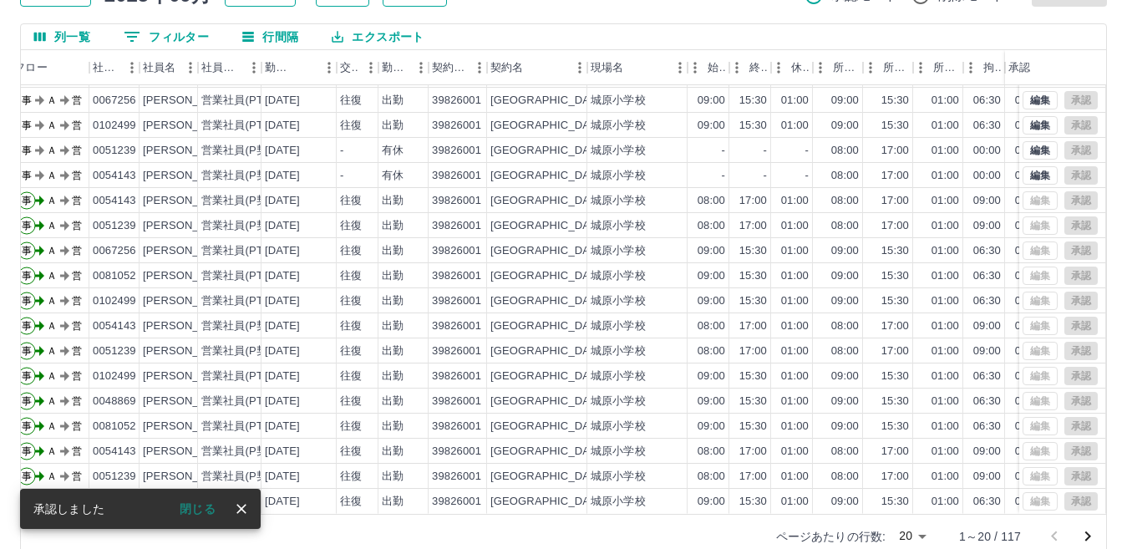
scroll to position [157, 0]
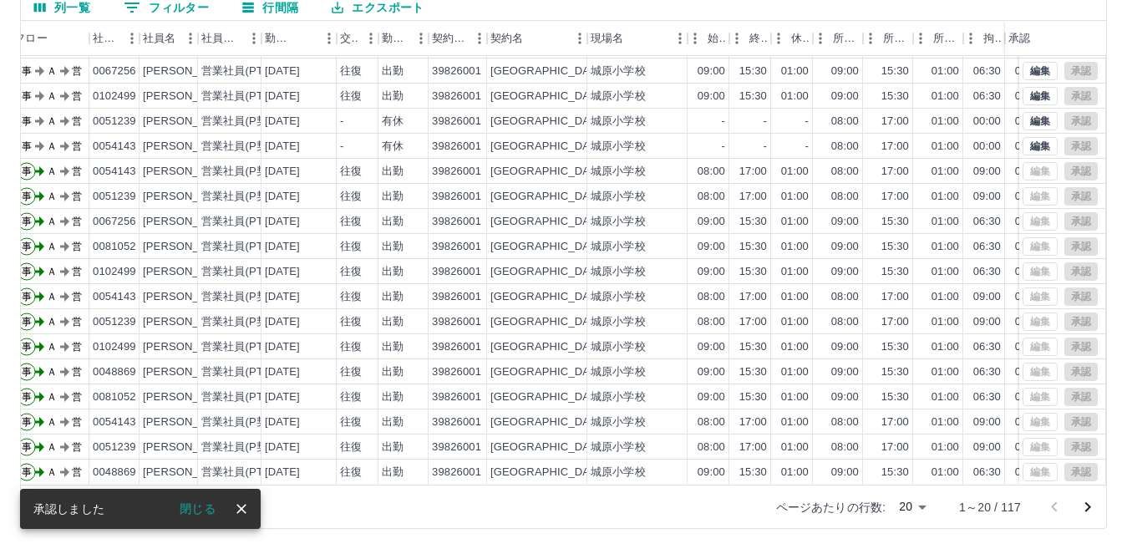
click at [923, 506] on body "SDH勤怠 浦田　貴子 勤務実績承認 前月 2025年09月 次月 今月 月選択 承認モード 削除モード 一括承認 列一覧 0 フィルター 行間隔 エクスポー…" at bounding box center [563, 196] width 1127 height 706
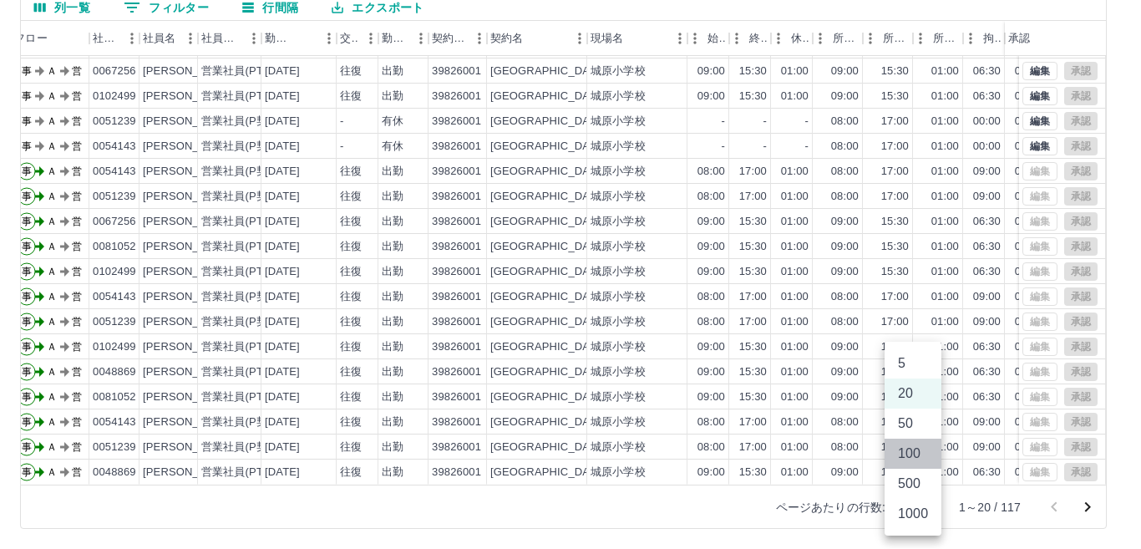
click at [919, 459] on li "100" at bounding box center [913, 454] width 57 height 30
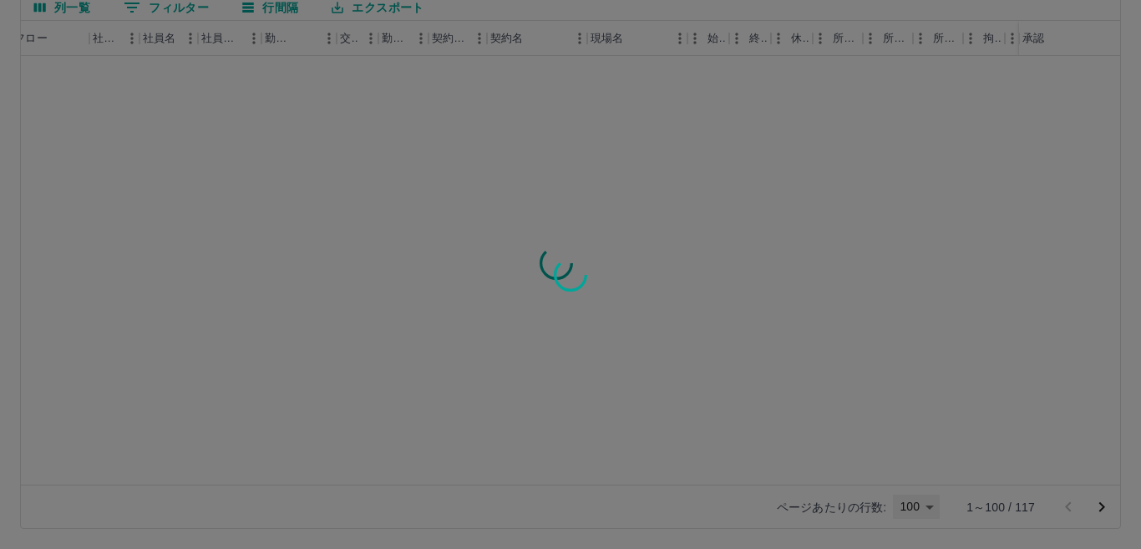
type input "***"
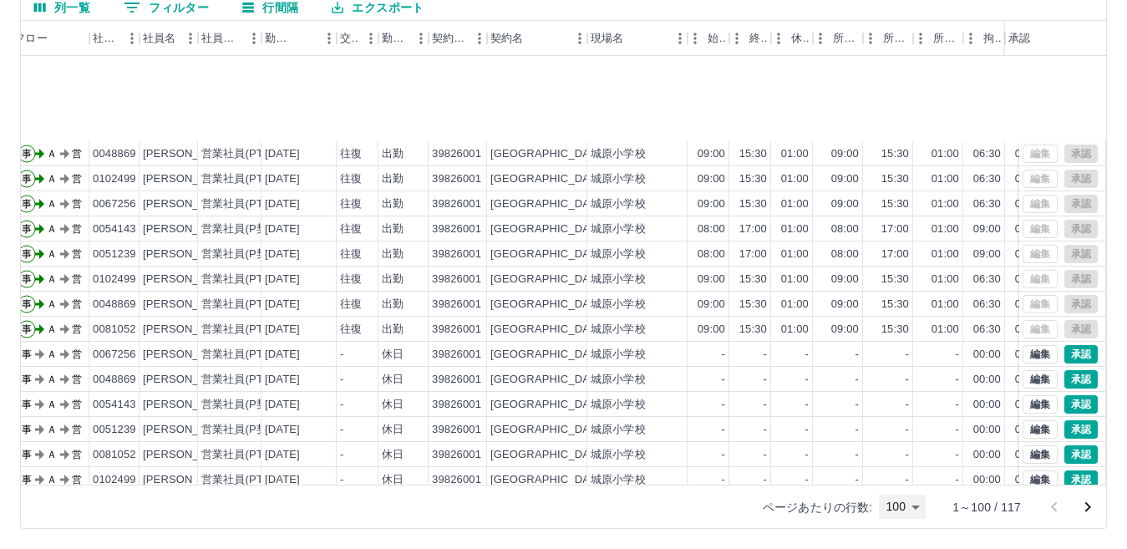
scroll to position [585, 74]
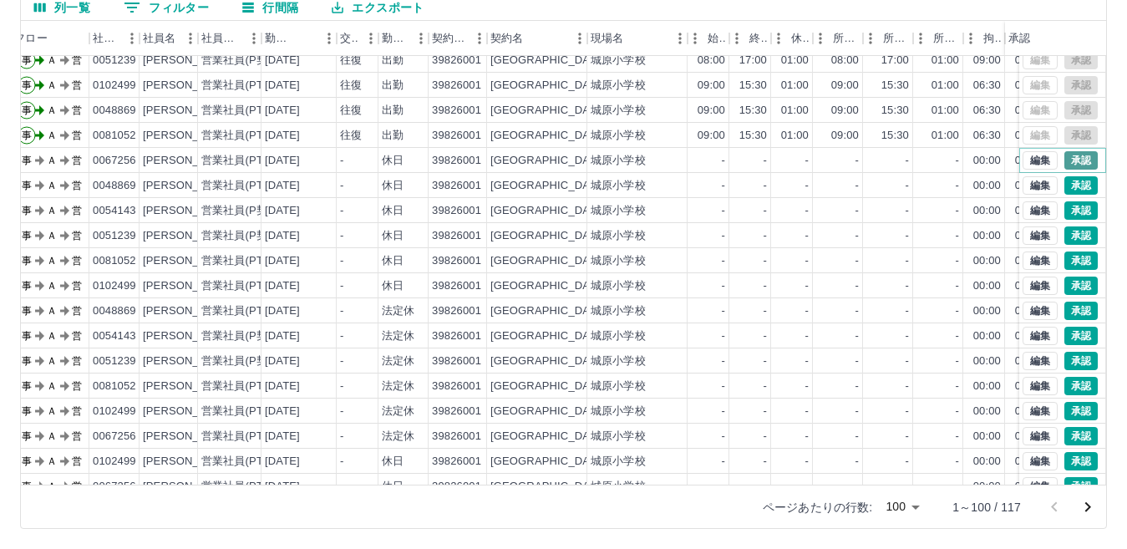
click at [1070, 160] on button "承認" at bounding box center [1081, 160] width 33 height 18
click at [1065, 184] on button "承認" at bounding box center [1081, 185] width 33 height 18
click at [1069, 213] on button "承認" at bounding box center [1081, 210] width 33 height 18
click at [1070, 232] on button "承認" at bounding box center [1081, 235] width 33 height 18
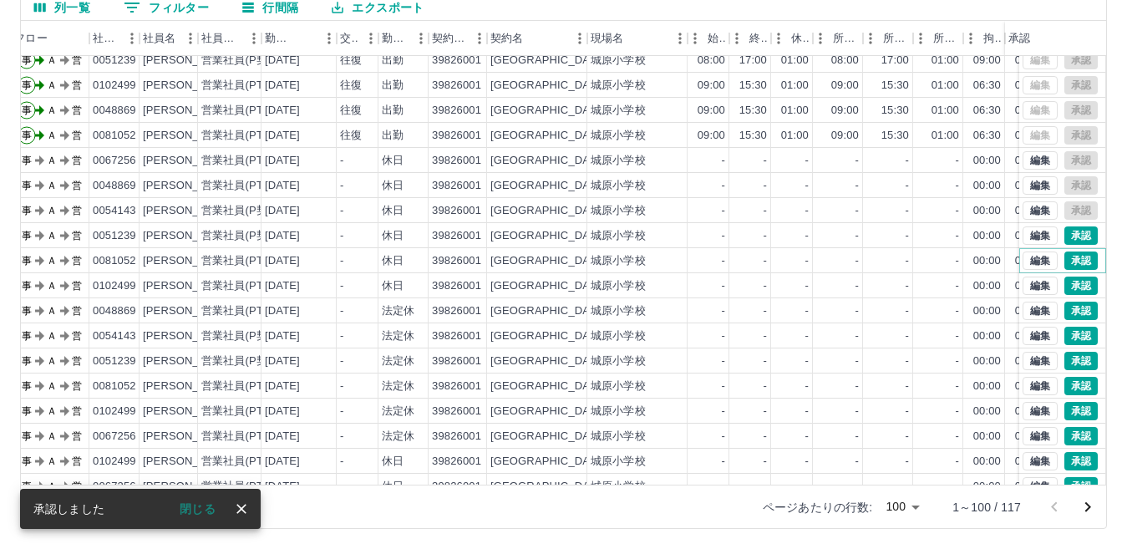
click at [1066, 262] on button "承認" at bounding box center [1081, 261] width 33 height 18
click at [1070, 287] on button "承認" at bounding box center [1081, 286] width 33 height 18
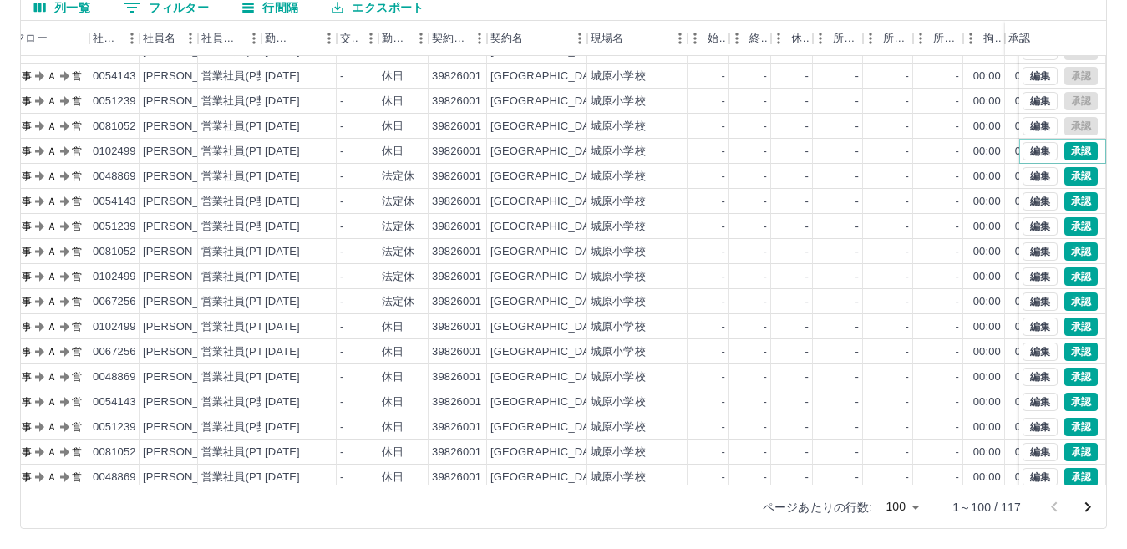
scroll to position [669, 74]
click at [1065, 225] on button "承認" at bounding box center [1081, 227] width 33 height 18
click at [1065, 250] on button "承認" at bounding box center [1081, 252] width 33 height 18
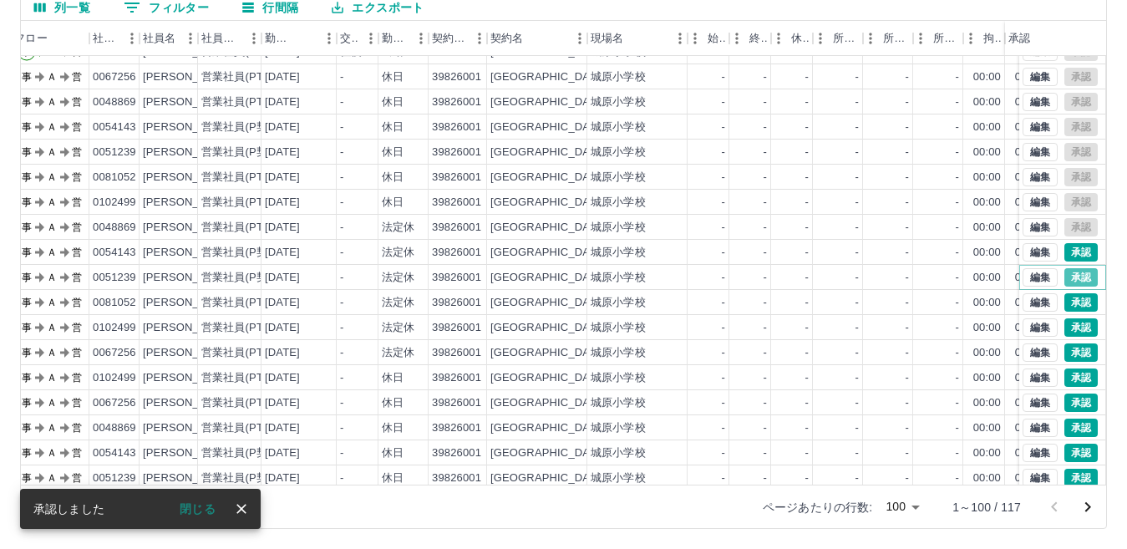
click at [1065, 276] on button "承認" at bounding box center [1081, 277] width 33 height 18
click at [1067, 302] on button "承認" at bounding box center [1081, 302] width 33 height 18
click at [1065, 325] on button "承認" at bounding box center [1081, 327] width 33 height 18
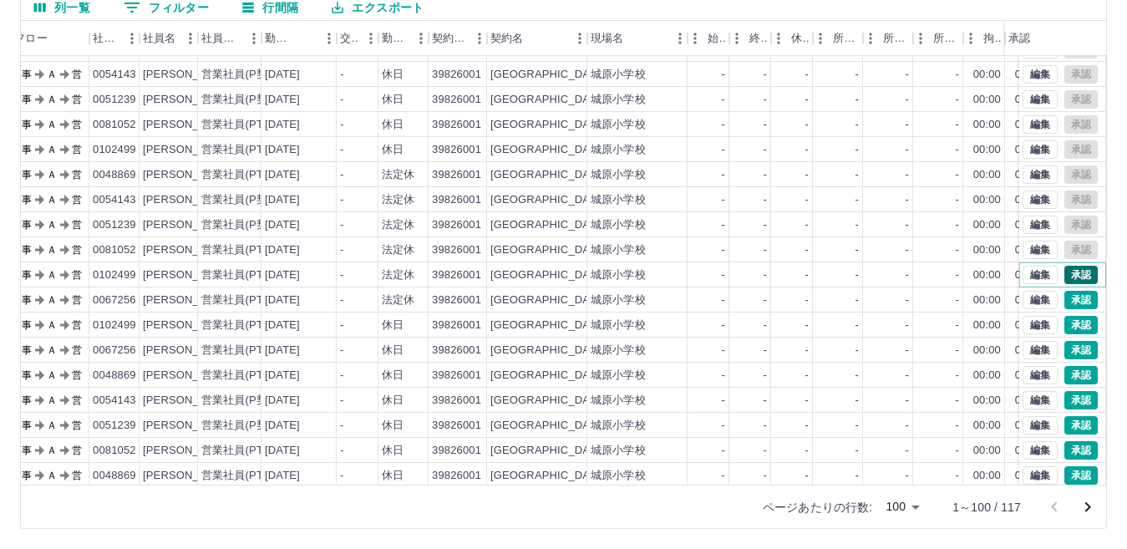
scroll to position [752, 74]
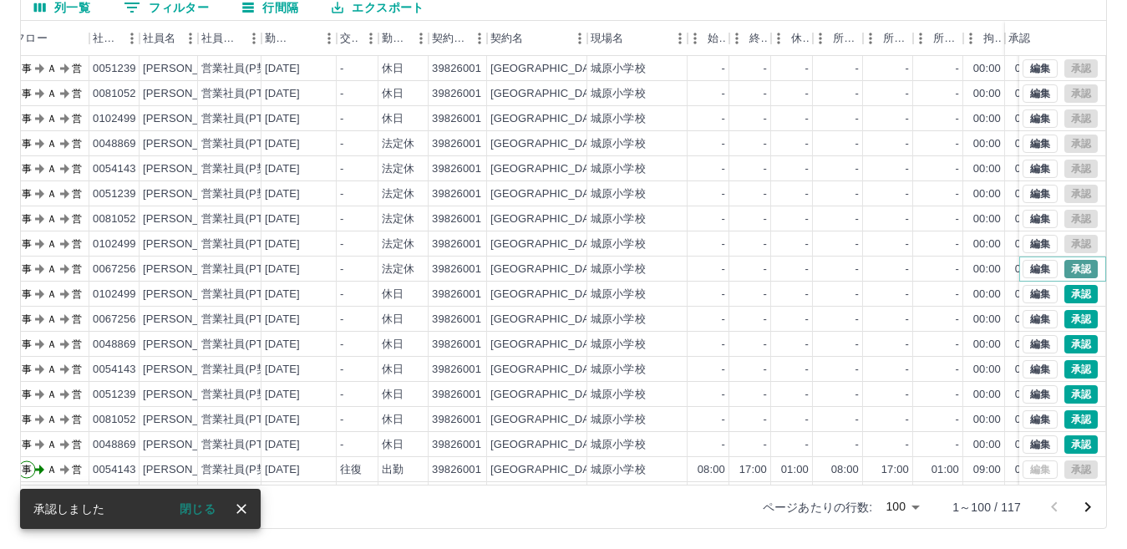
click at [1065, 267] on button "承認" at bounding box center [1081, 269] width 33 height 18
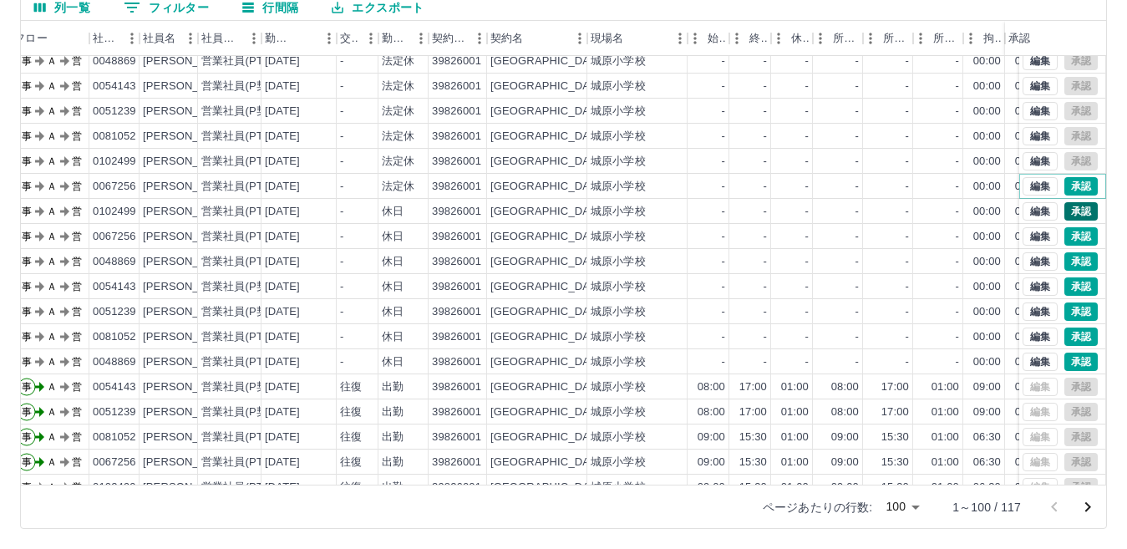
scroll to position [836, 74]
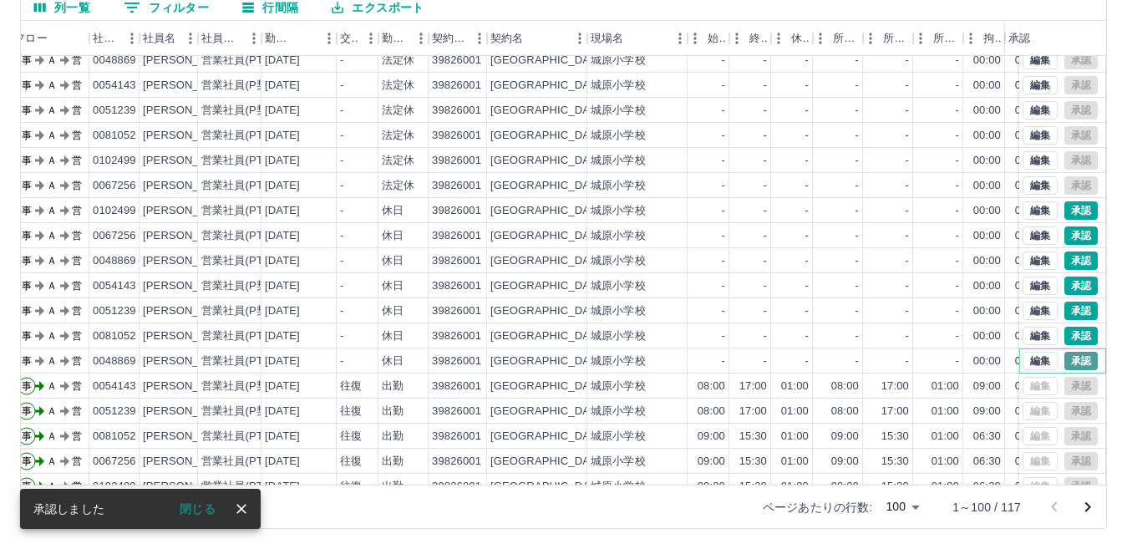
click at [1065, 358] on button "承認" at bounding box center [1081, 361] width 33 height 18
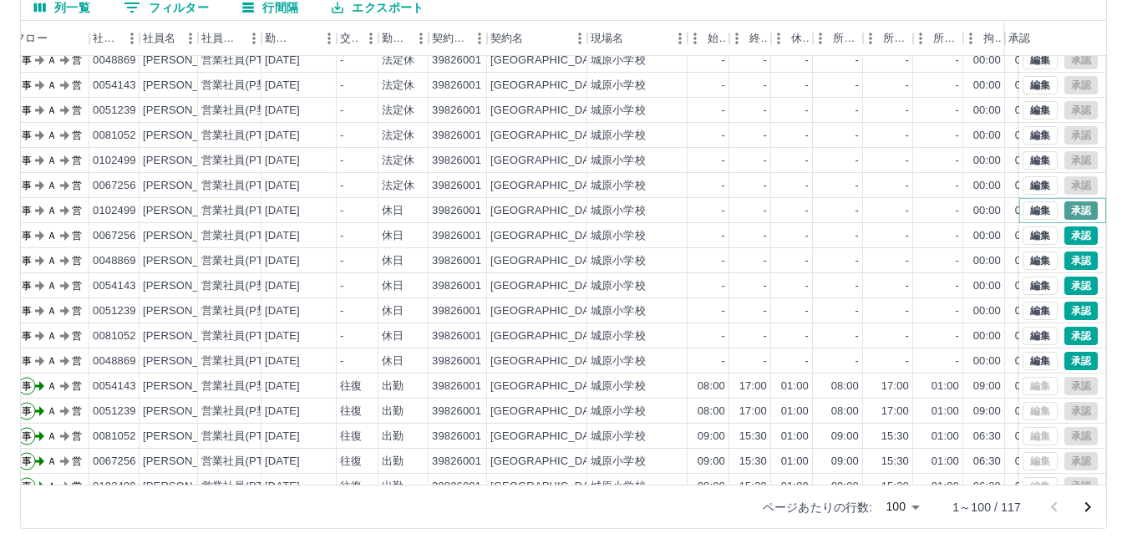
click at [1067, 206] on button "承認" at bounding box center [1081, 210] width 33 height 18
click at [1065, 232] on button "承認" at bounding box center [1081, 235] width 33 height 18
click at [1065, 263] on button "承認" at bounding box center [1081, 261] width 33 height 18
click at [1067, 288] on button "承認" at bounding box center [1081, 286] width 33 height 18
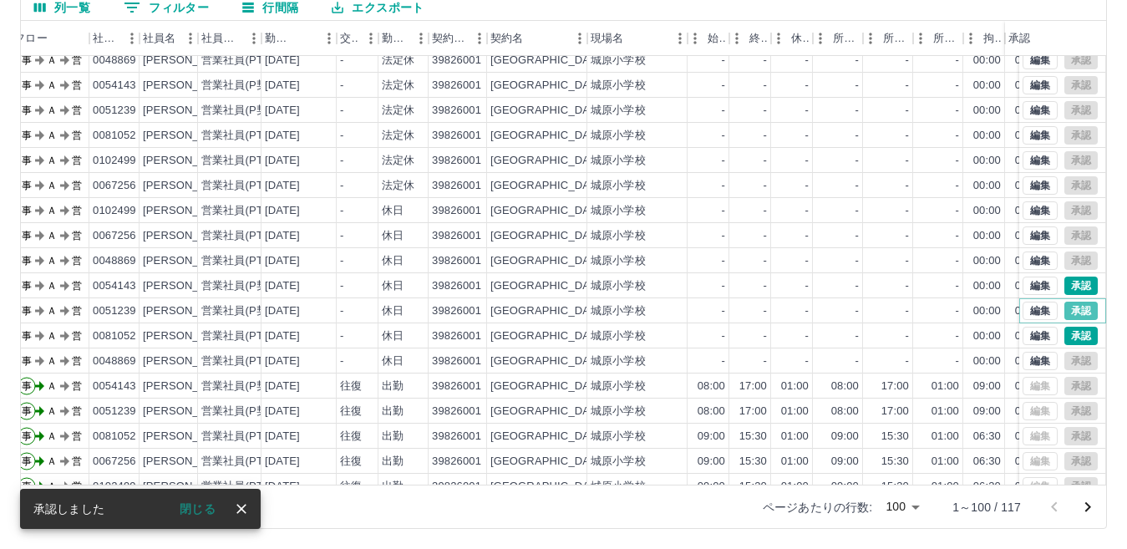
click at [1065, 308] on button "承認" at bounding box center [1081, 311] width 33 height 18
click at [1065, 340] on button "承認" at bounding box center [1081, 336] width 33 height 18
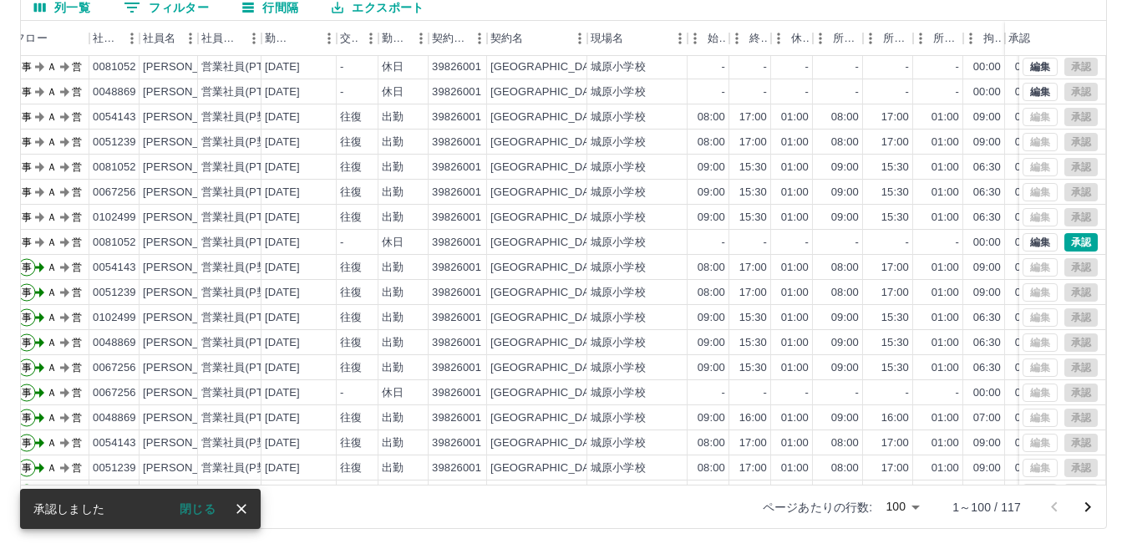
scroll to position [1086, 74]
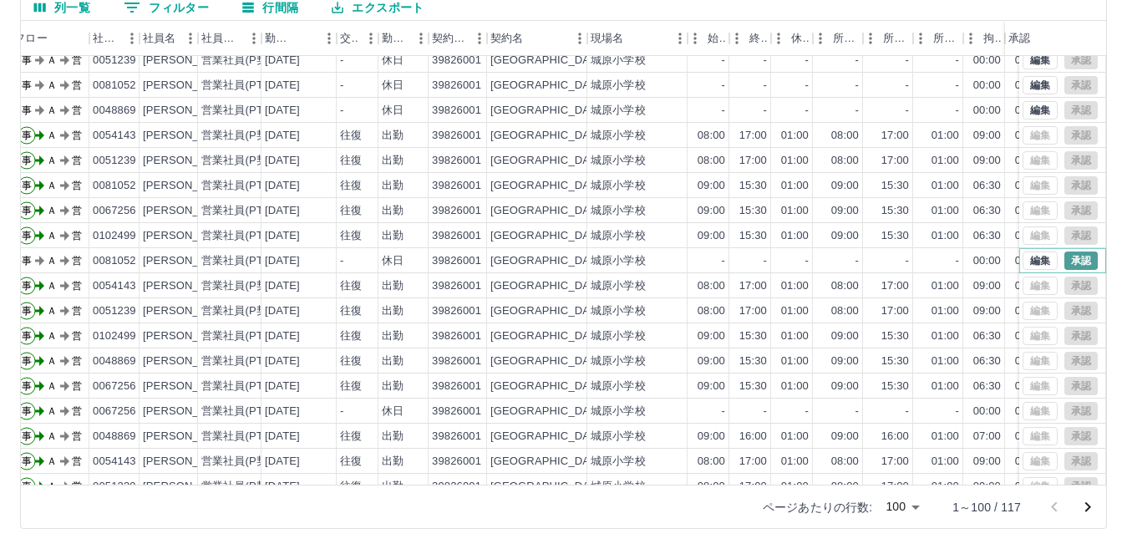
click at [1070, 256] on button "承認" at bounding box center [1081, 261] width 33 height 18
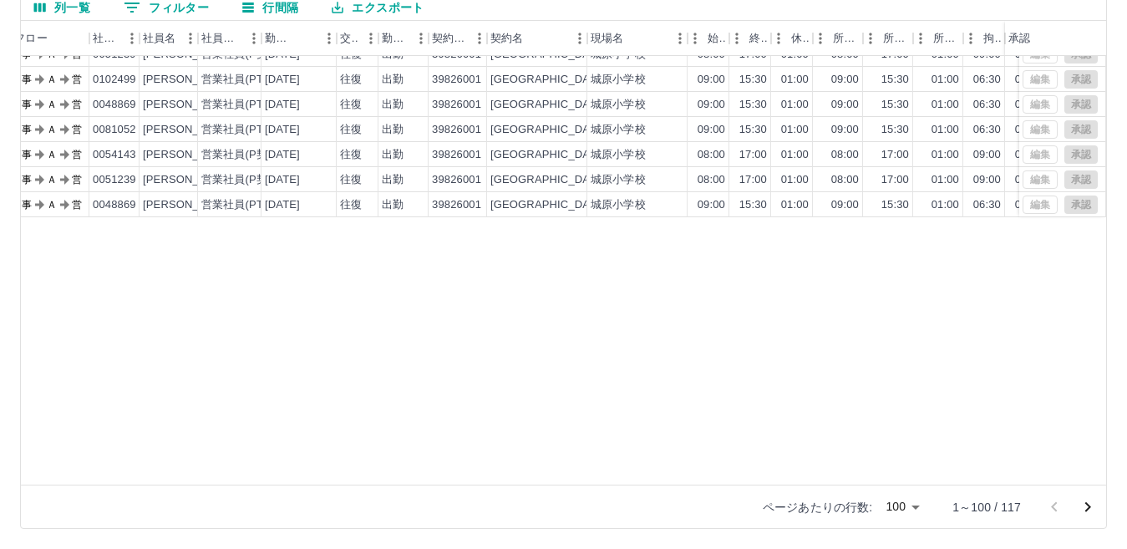
scroll to position [0, 74]
